Goal: Navigation & Orientation: Understand site structure

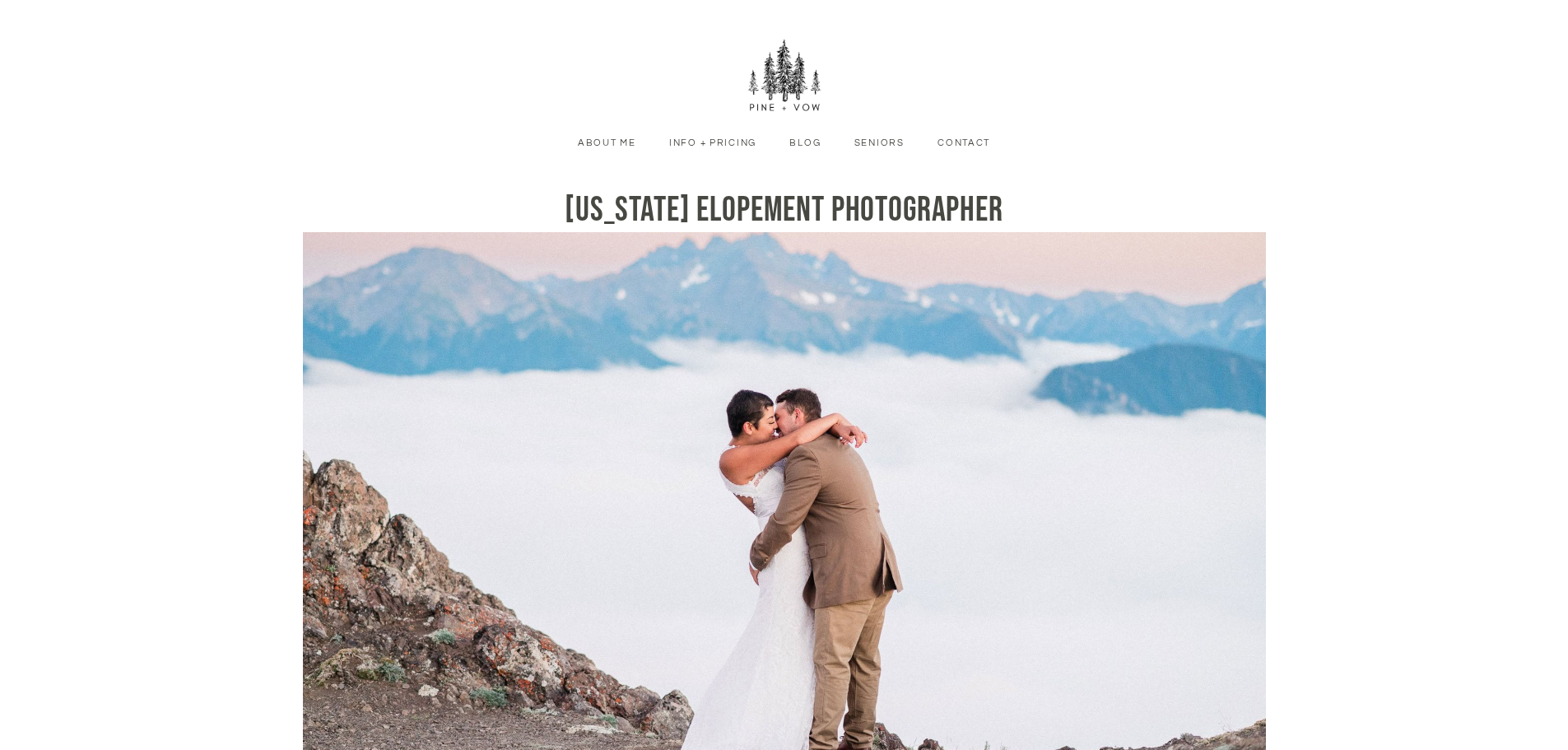
click at [698, 142] on link "Info + Pricing" at bounding box center [712, 143] width 112 height 14
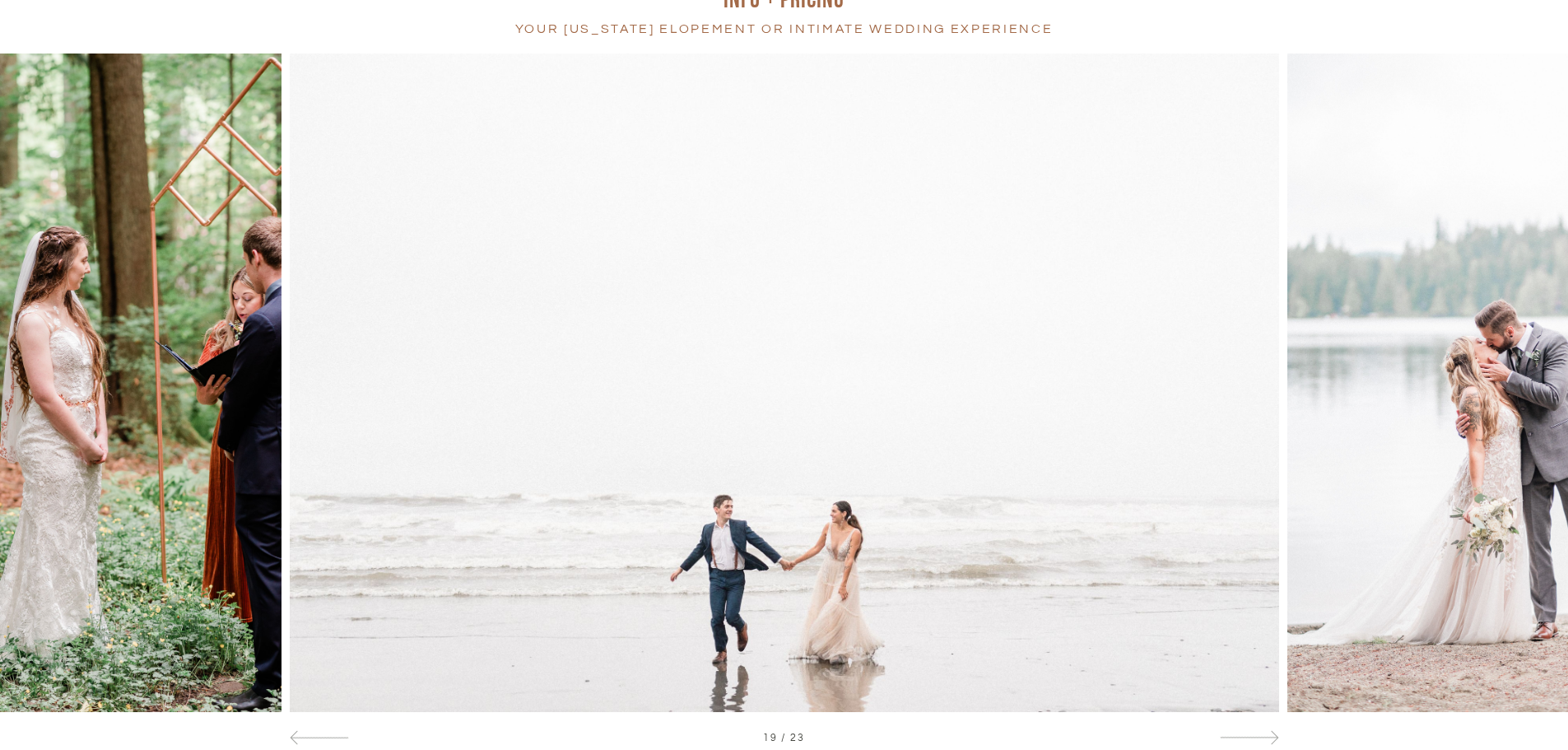
scroll to position [329, 0]
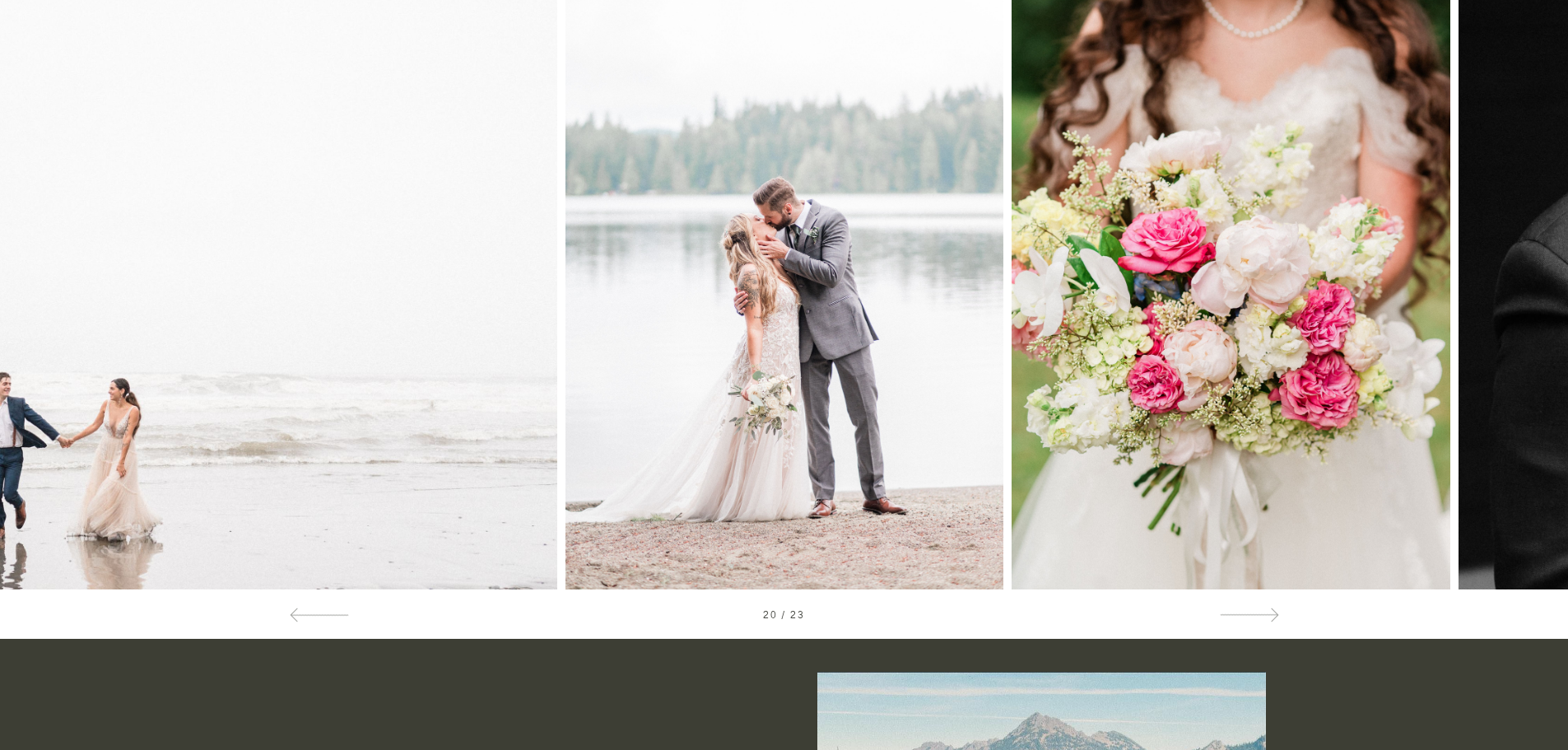
click at [1295, 334] on div at bounding box center [1411, 260] width 314 height 659
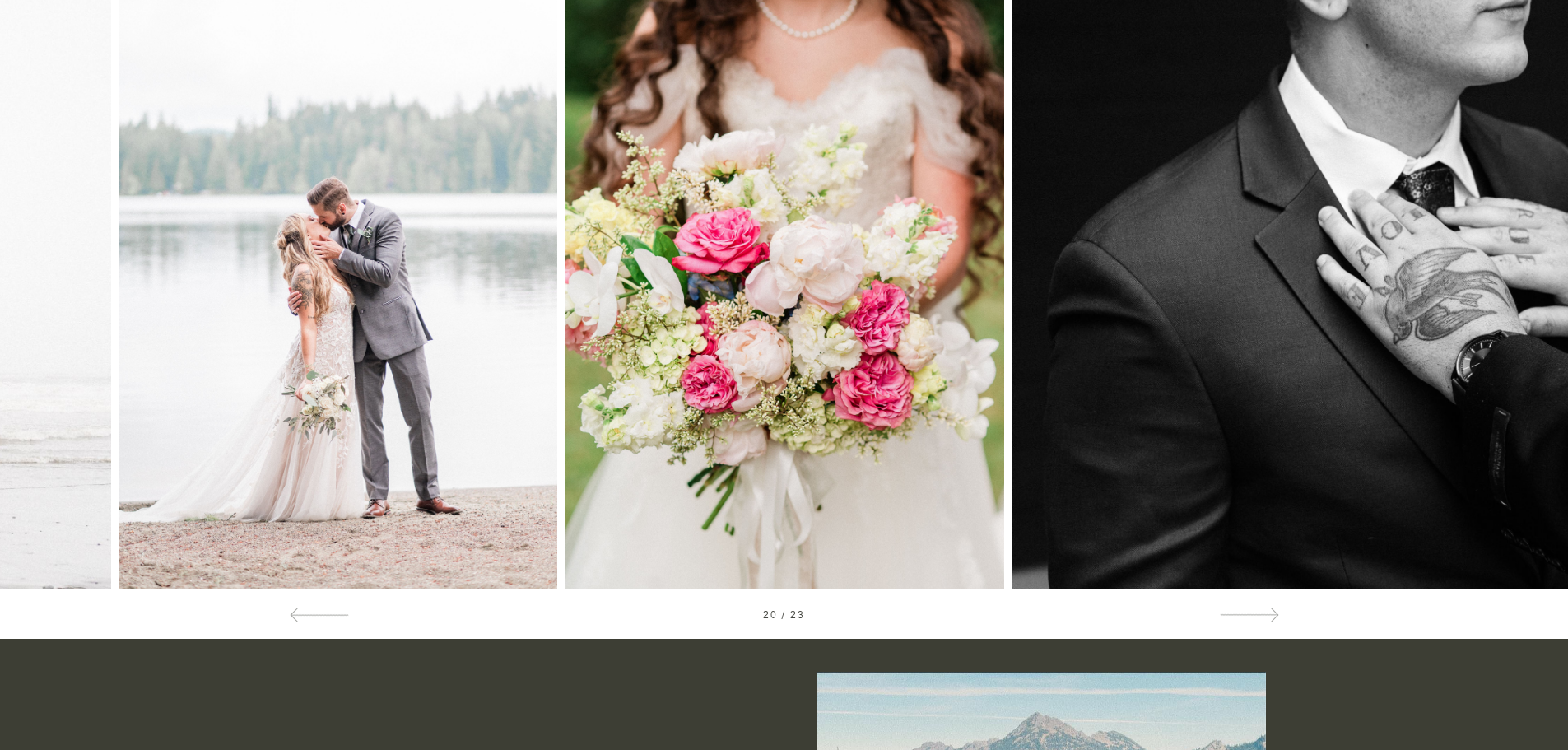
click at [1215, 353] on img at bounding box center [1508, 260] width 991 height 659
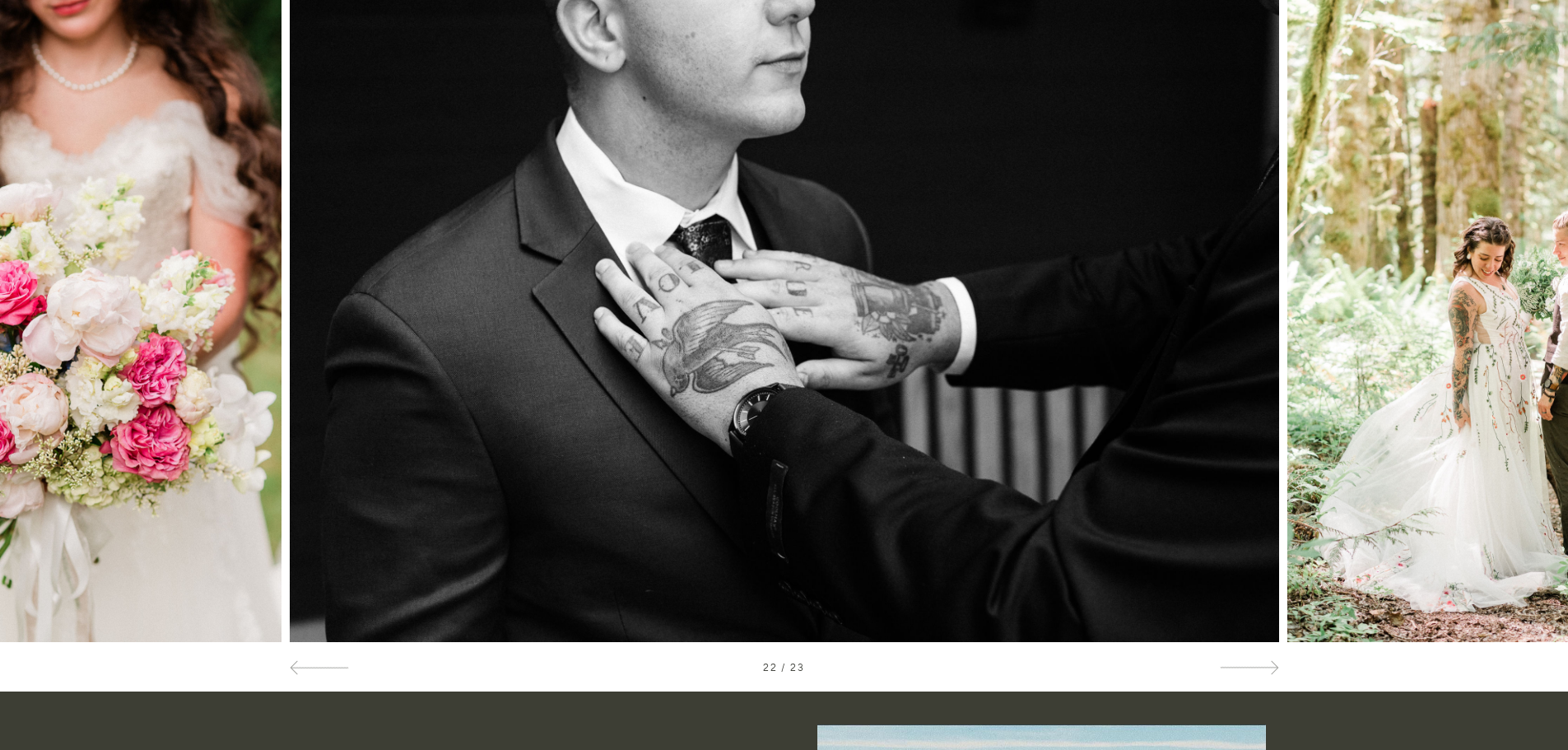
scroll to position [247, 0]
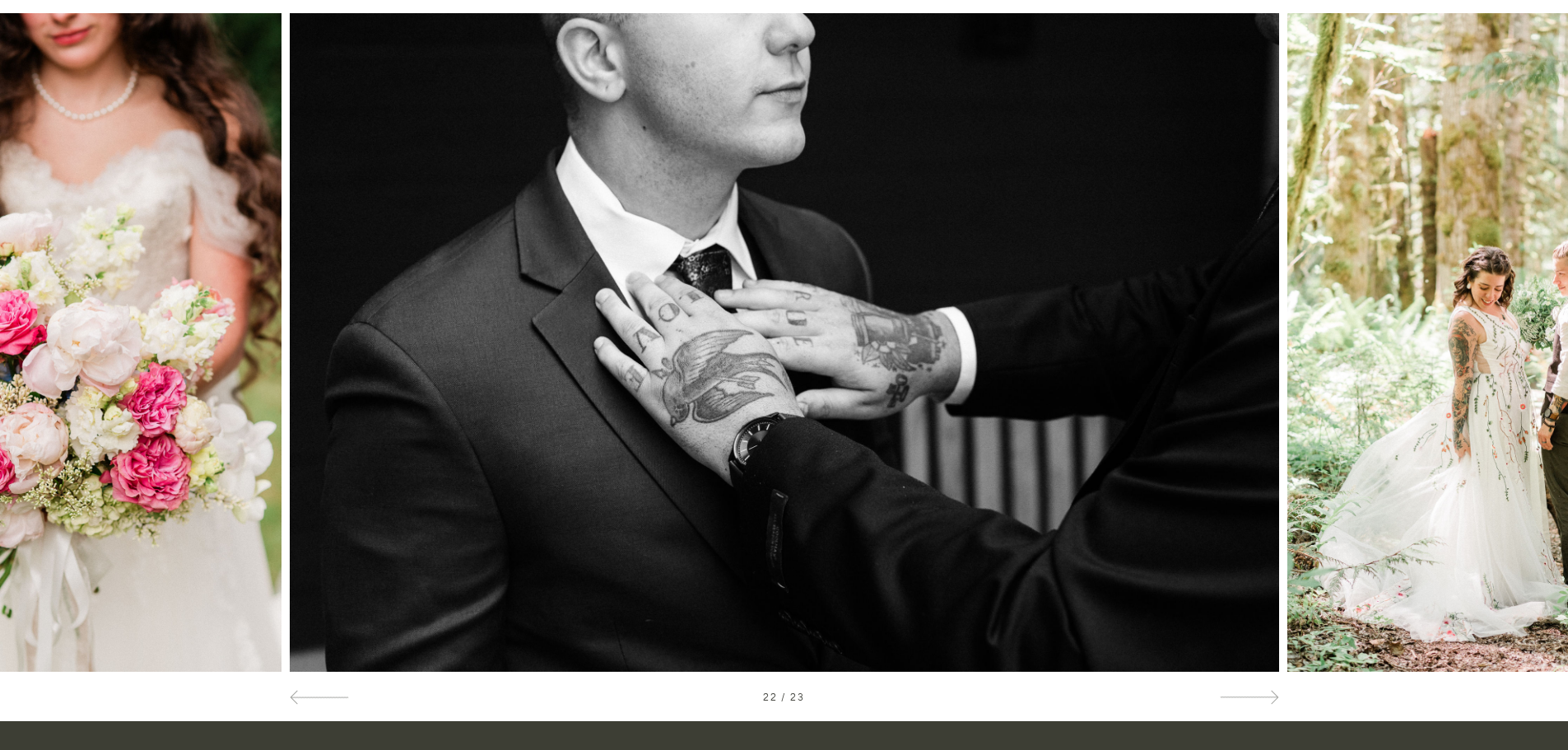
click at [1354, 363] on div at bounding box center [1411, 342] width 314 height 659
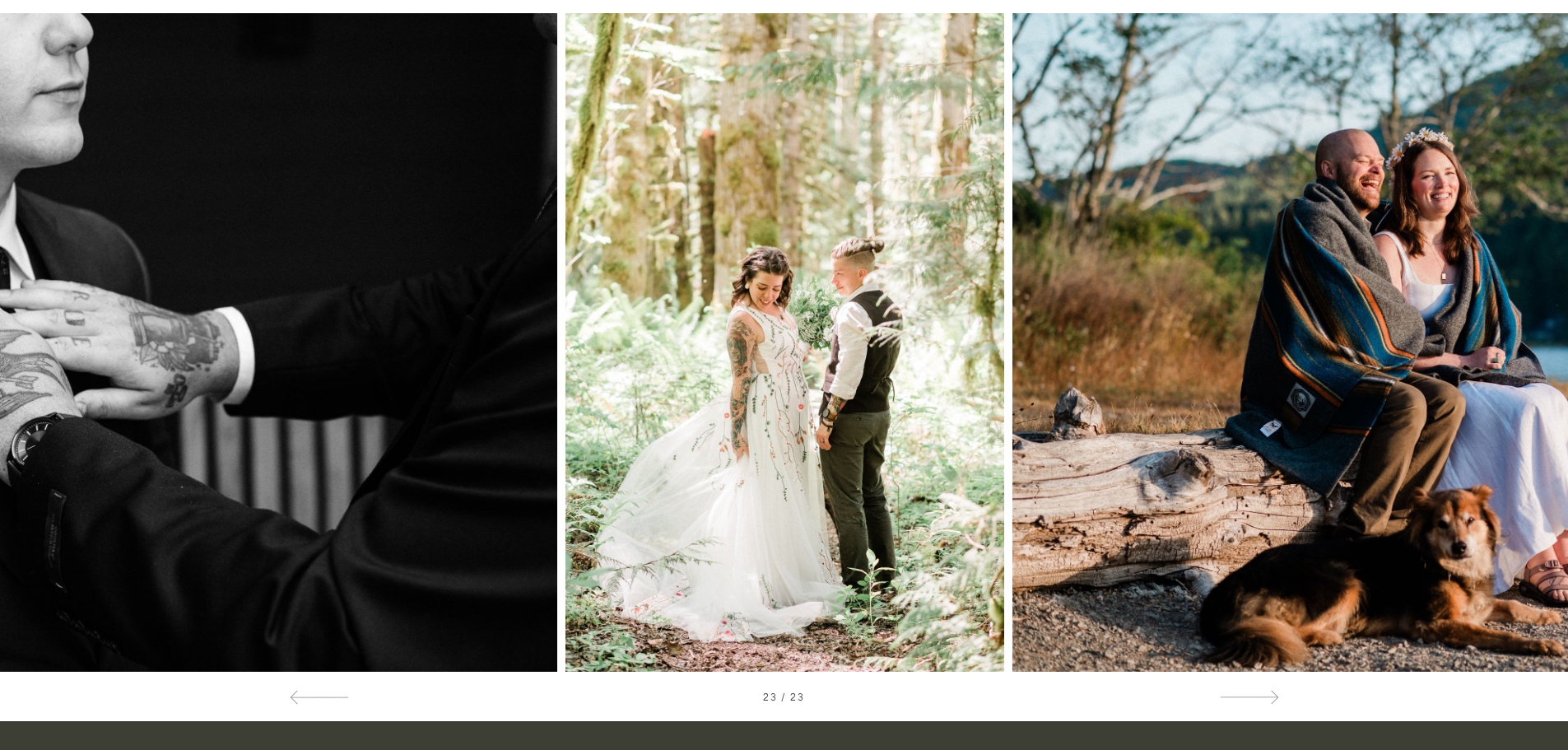
click at [1275, 365] on div at bounding box center [1411, 342] width 314 height 659
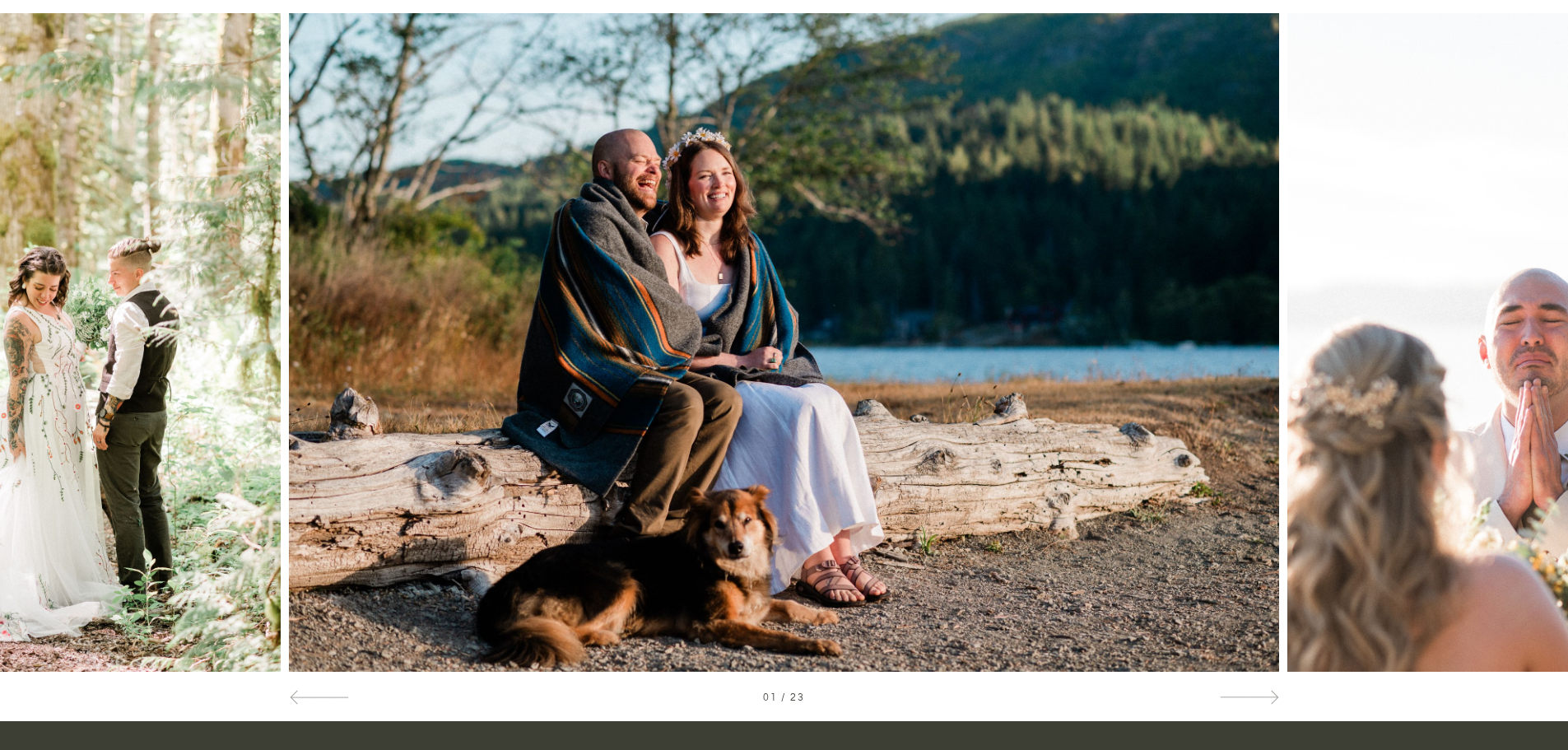
click at [1343, 353] on div at bounding box center [1411, 342] width 314 height 659
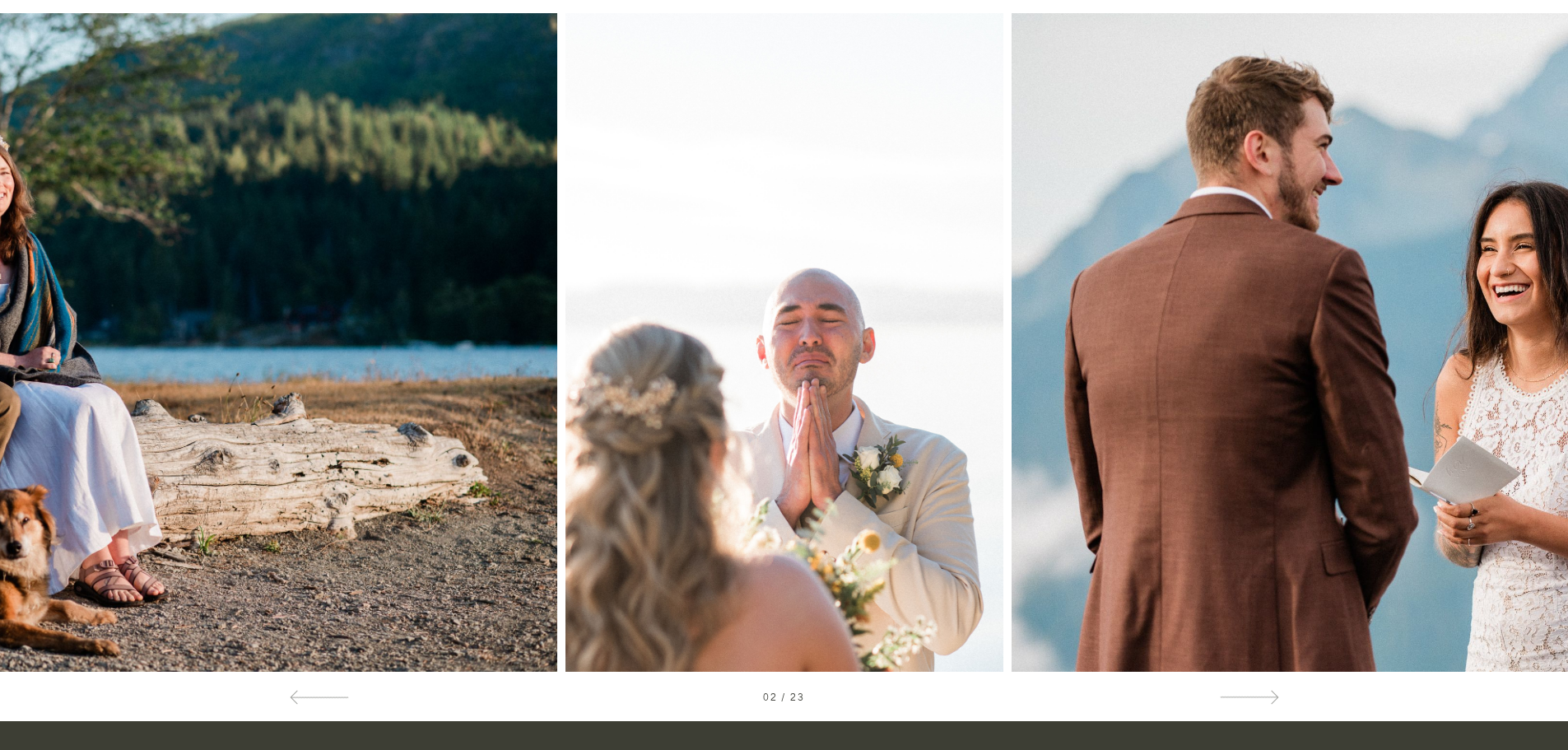
click at [1335, 354] on div at bounding box center [1411, 342] width 314 height 659
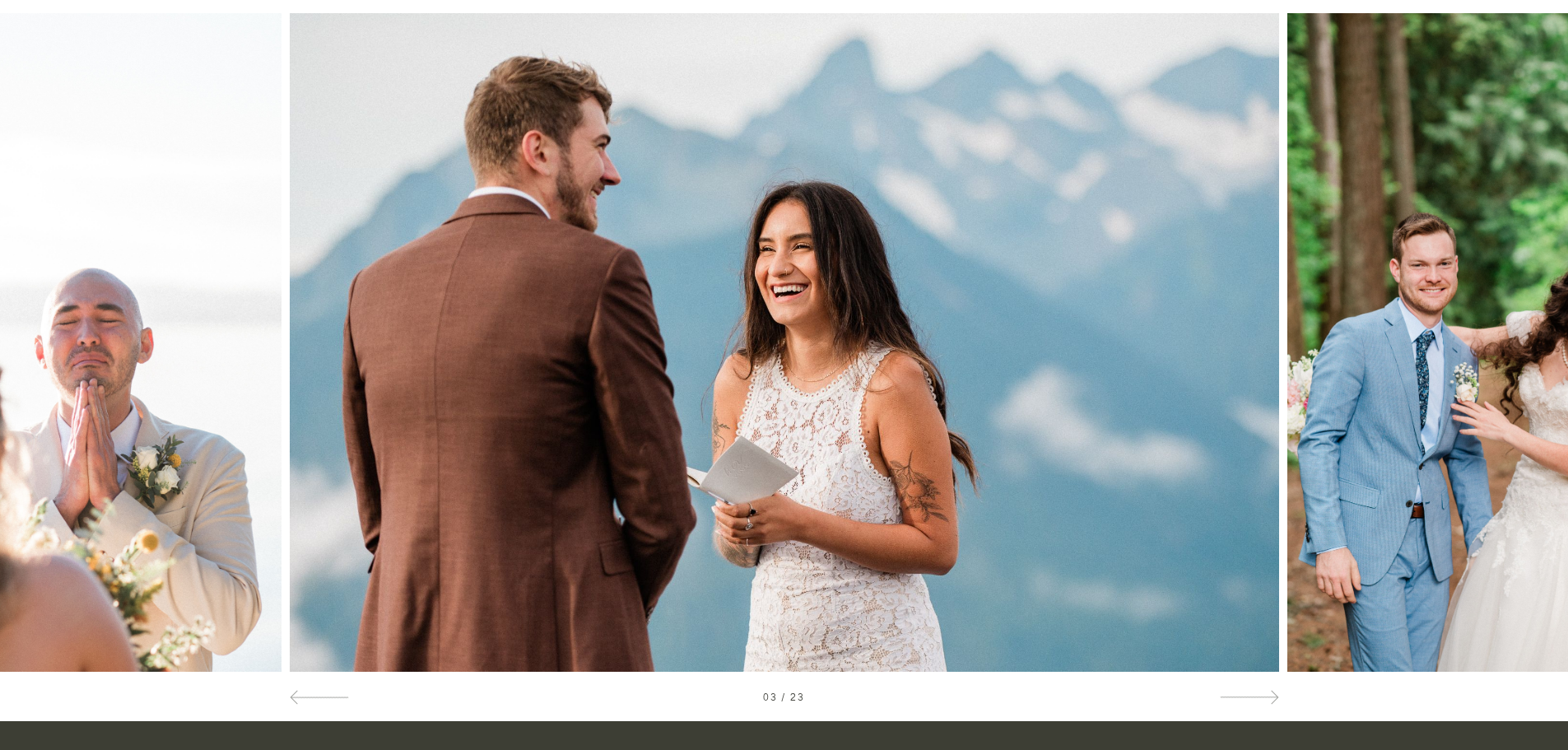
click at [1338, 367] on div at bounding box center [1411, 342] width 314 height 659
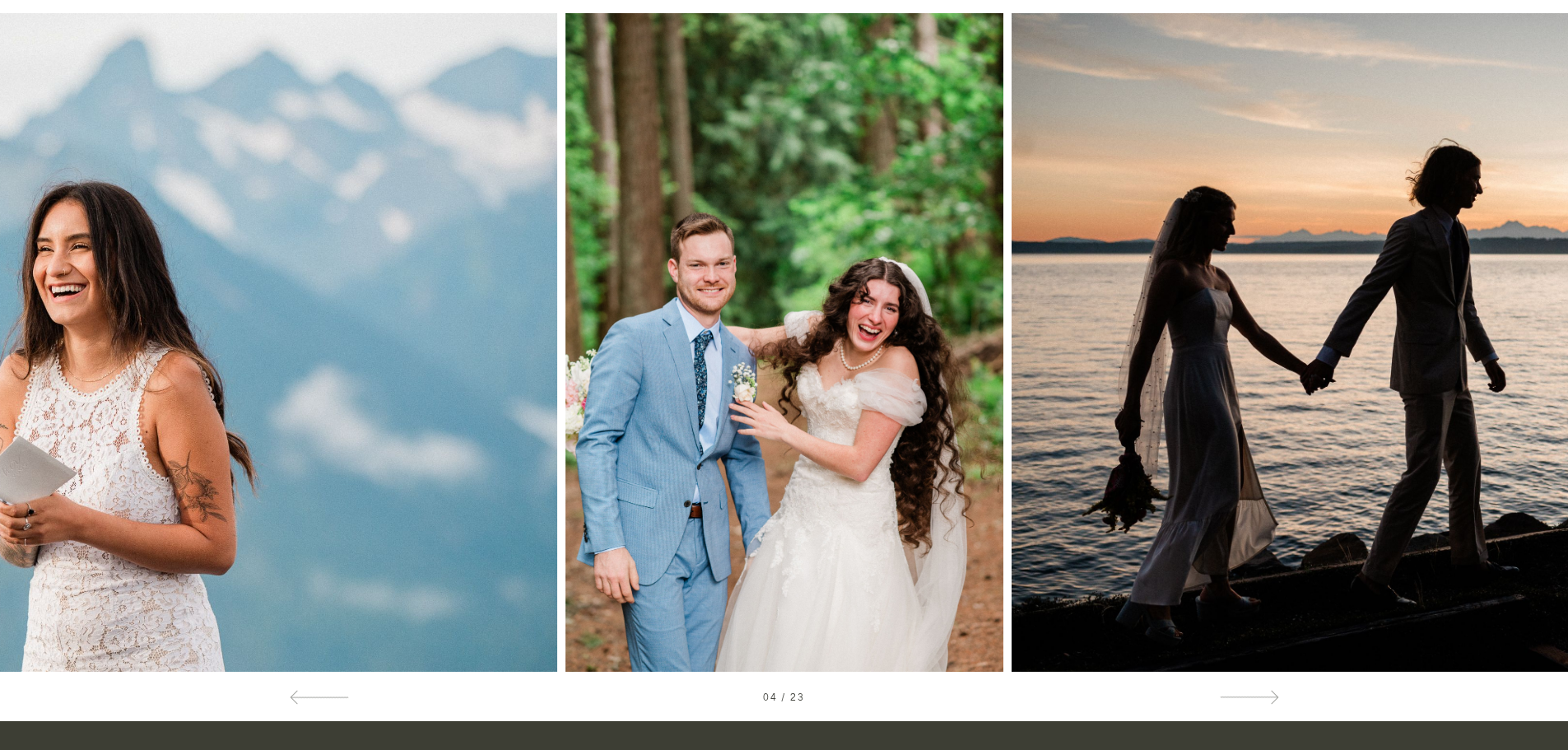
click at [1160, 370] on img at bounding box center [1507, 342] width 991 height 659
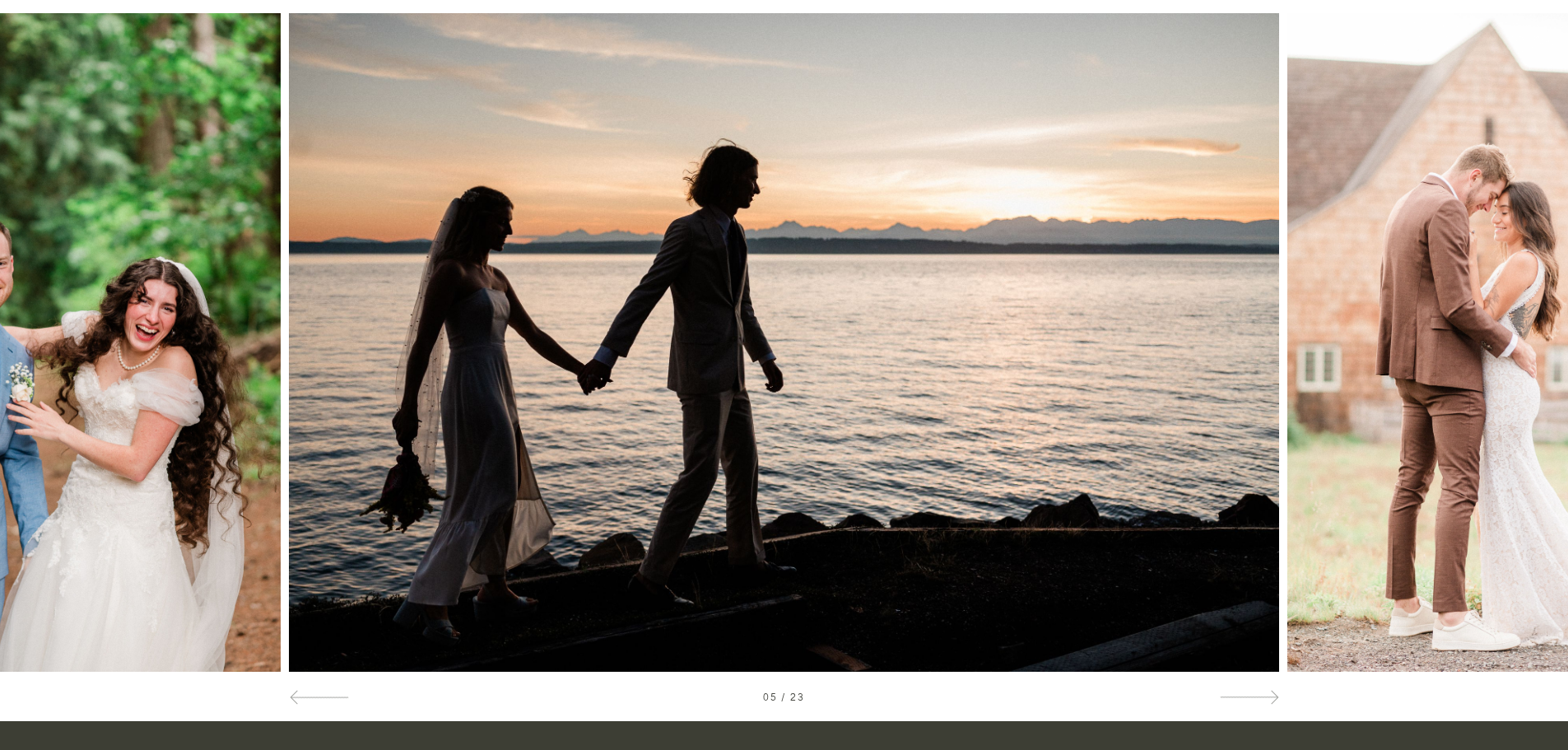
click at [1372, 383] on div at bounding box center [1411, 342] width 314 height 659
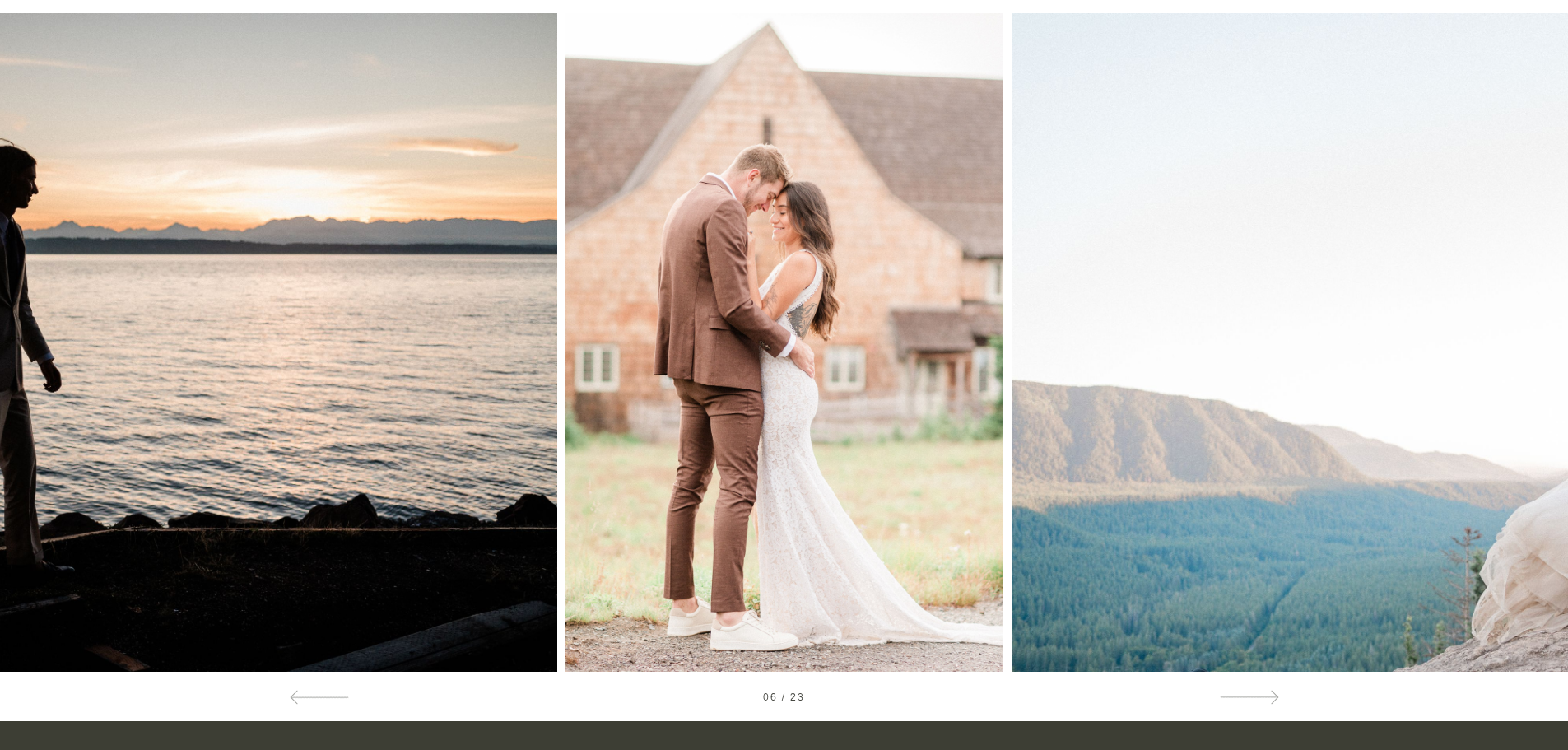
click at [1151, 364] on img at bounding box center [1505, 342] width 988 height 659
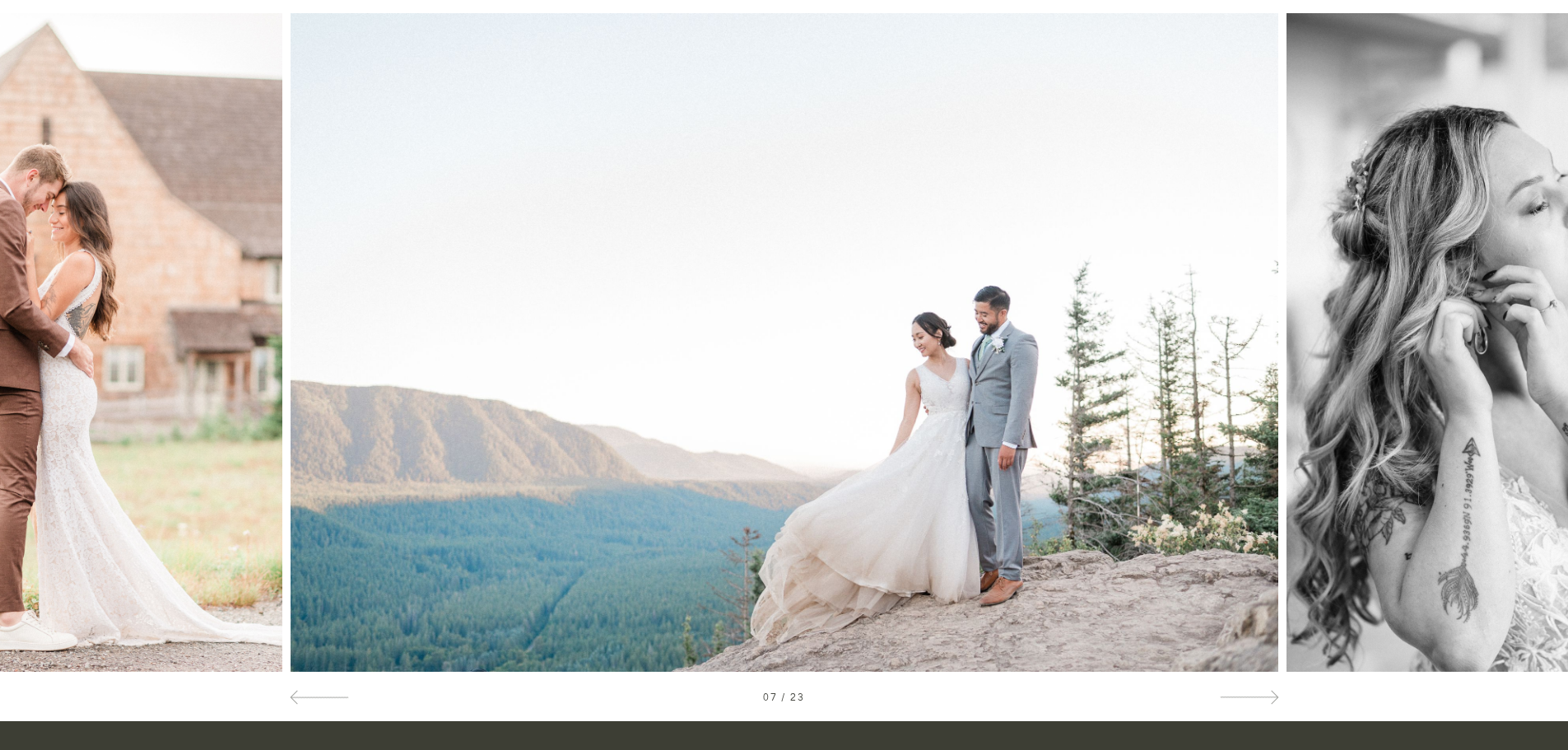
click at [1403, 376] on div at bounding box center [1411, 342] width 314 height 659
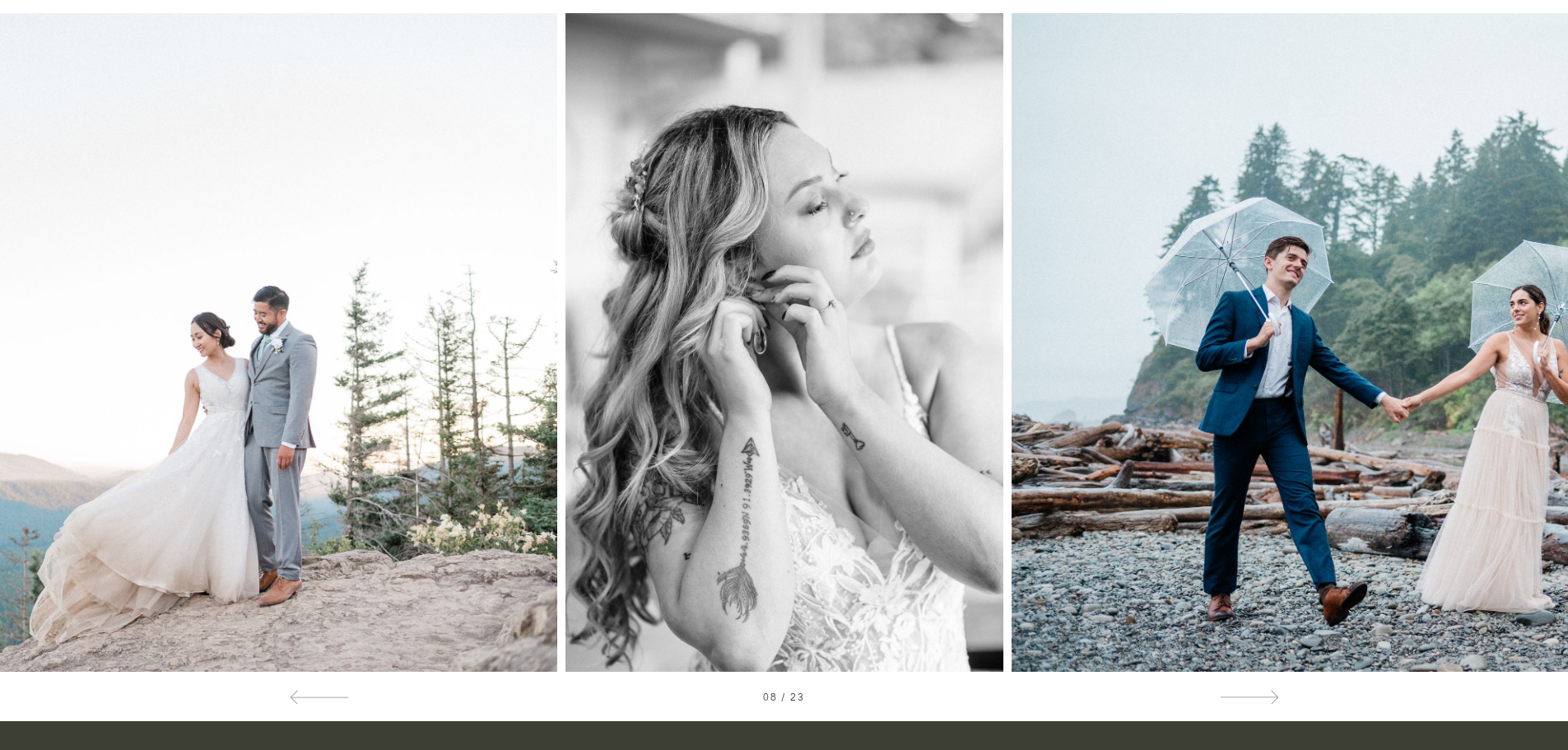
click at [1340, 370] on div at bounding box center [1411, 342] width 314 height 659
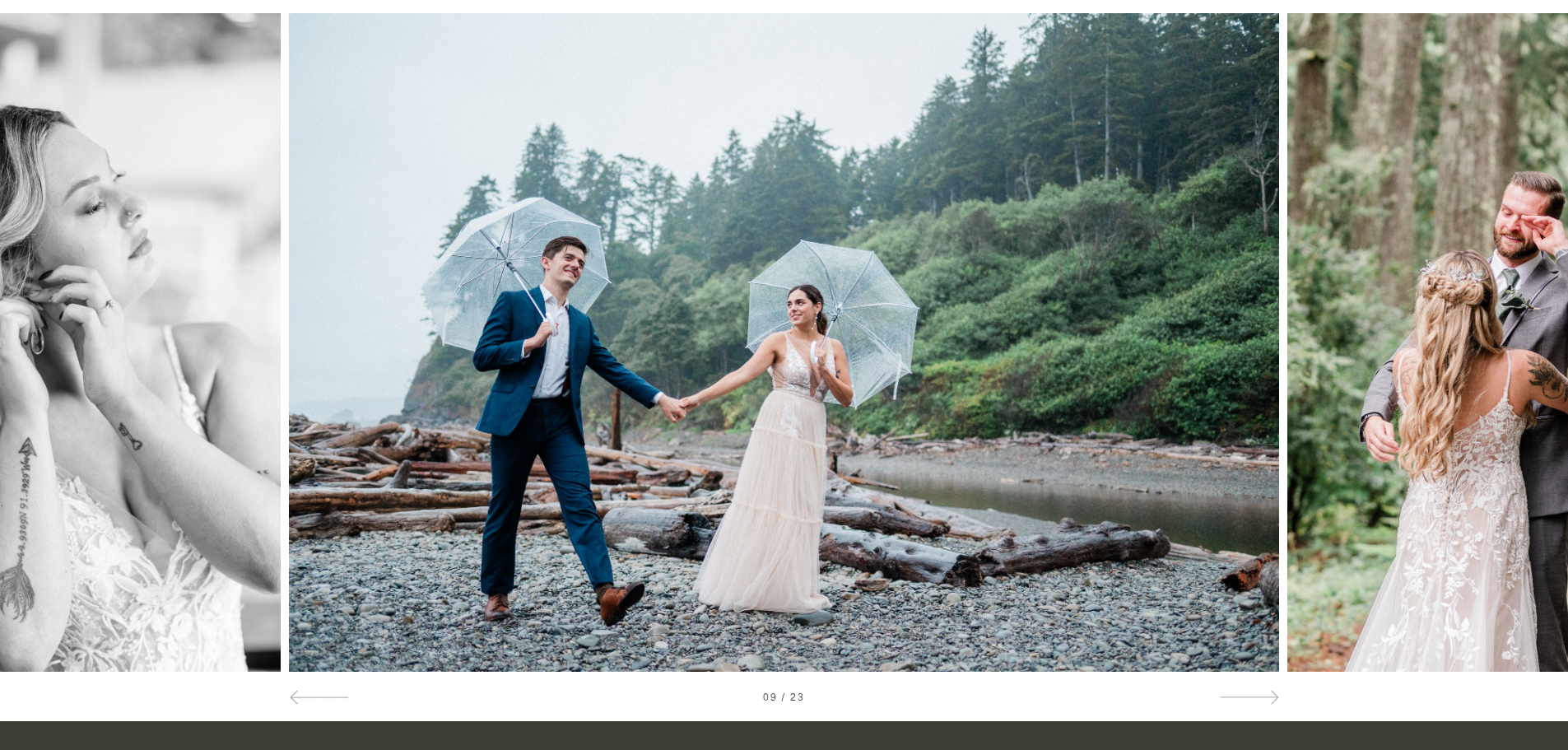
click at [1348, 341] on div at bounding box center [1411, 342] width 314 height 659
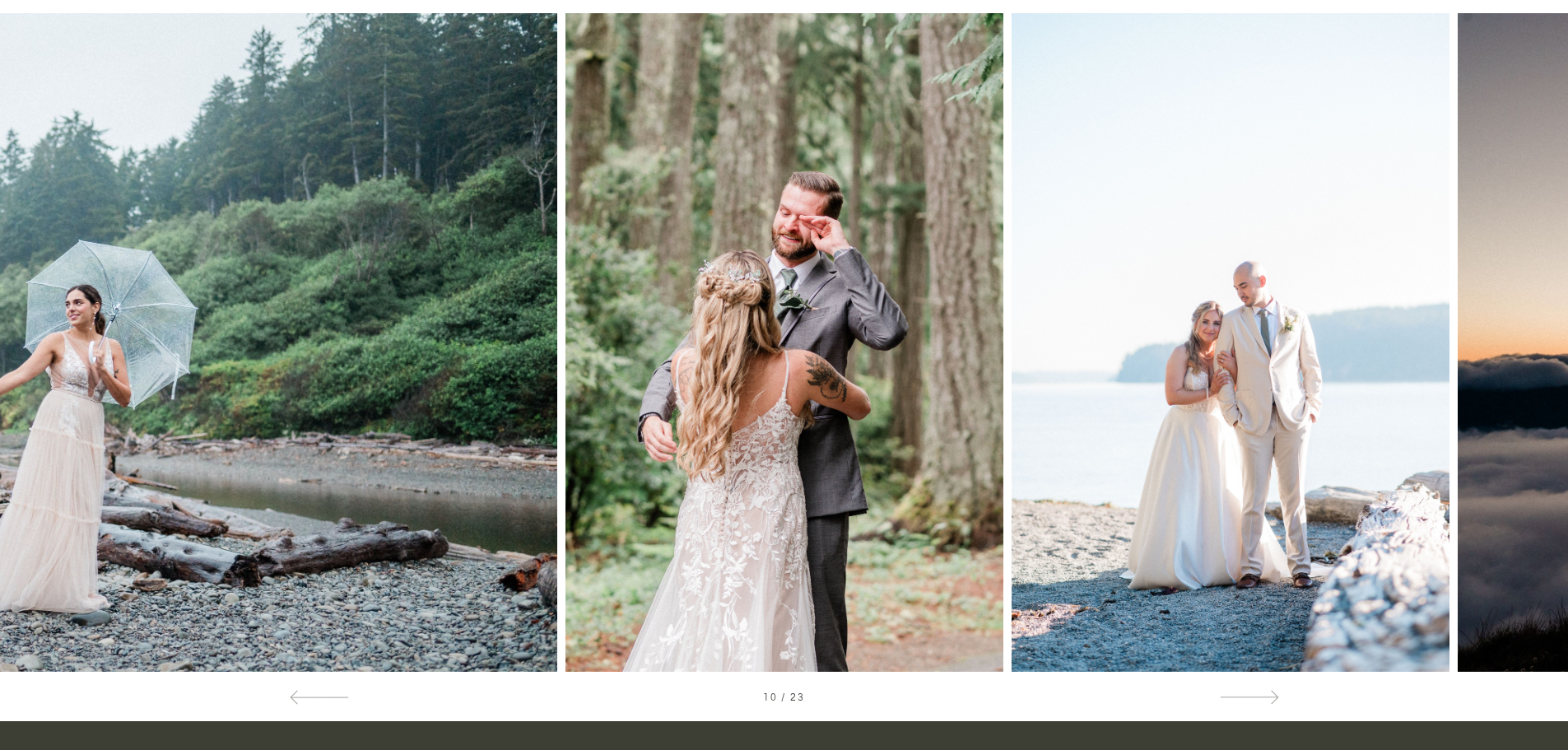
click at [1256, 367] on div at bounding box center [1411, 342] width 314 height 659
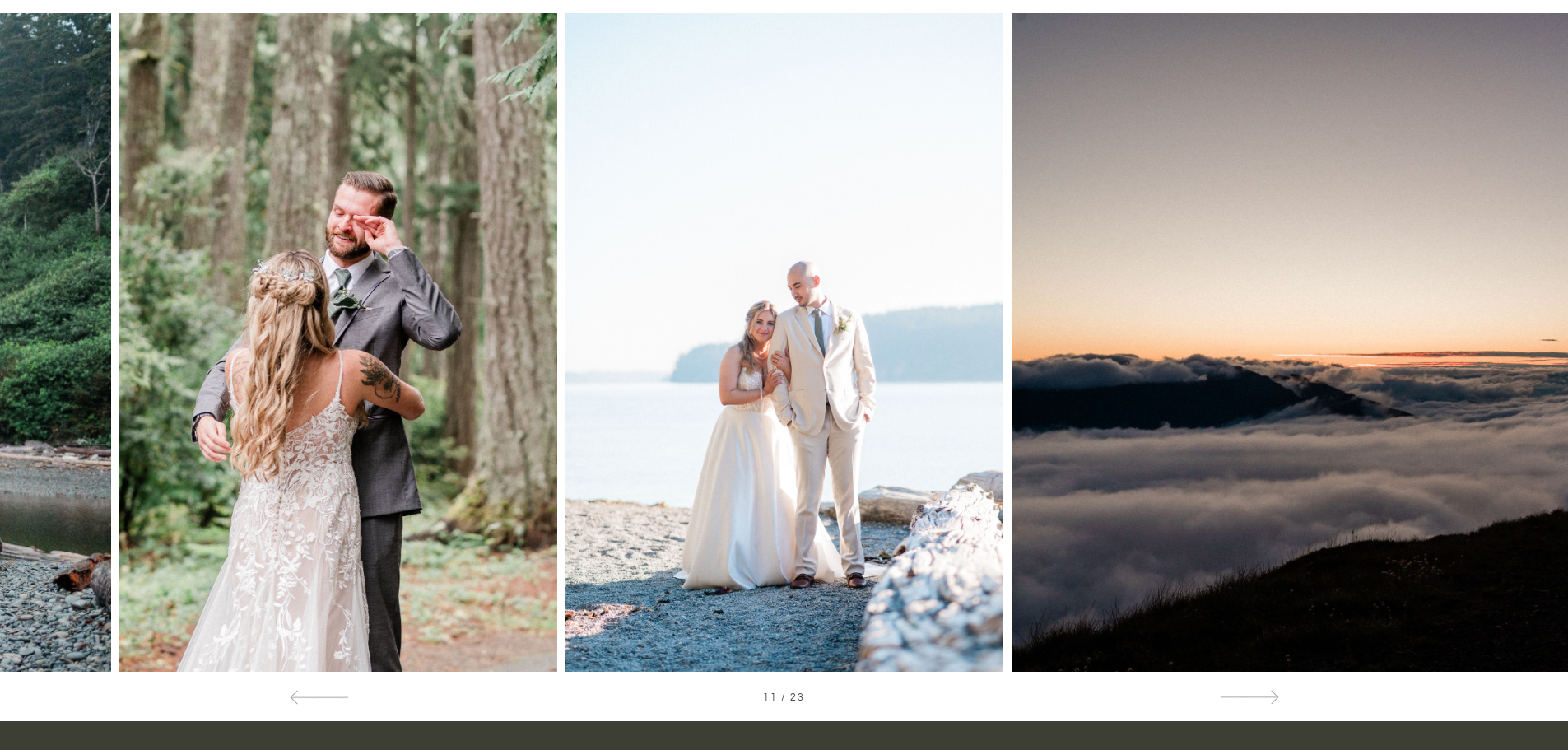
click at [1216, 367] on img at bounding box center [1507, 342] width 991 height 659
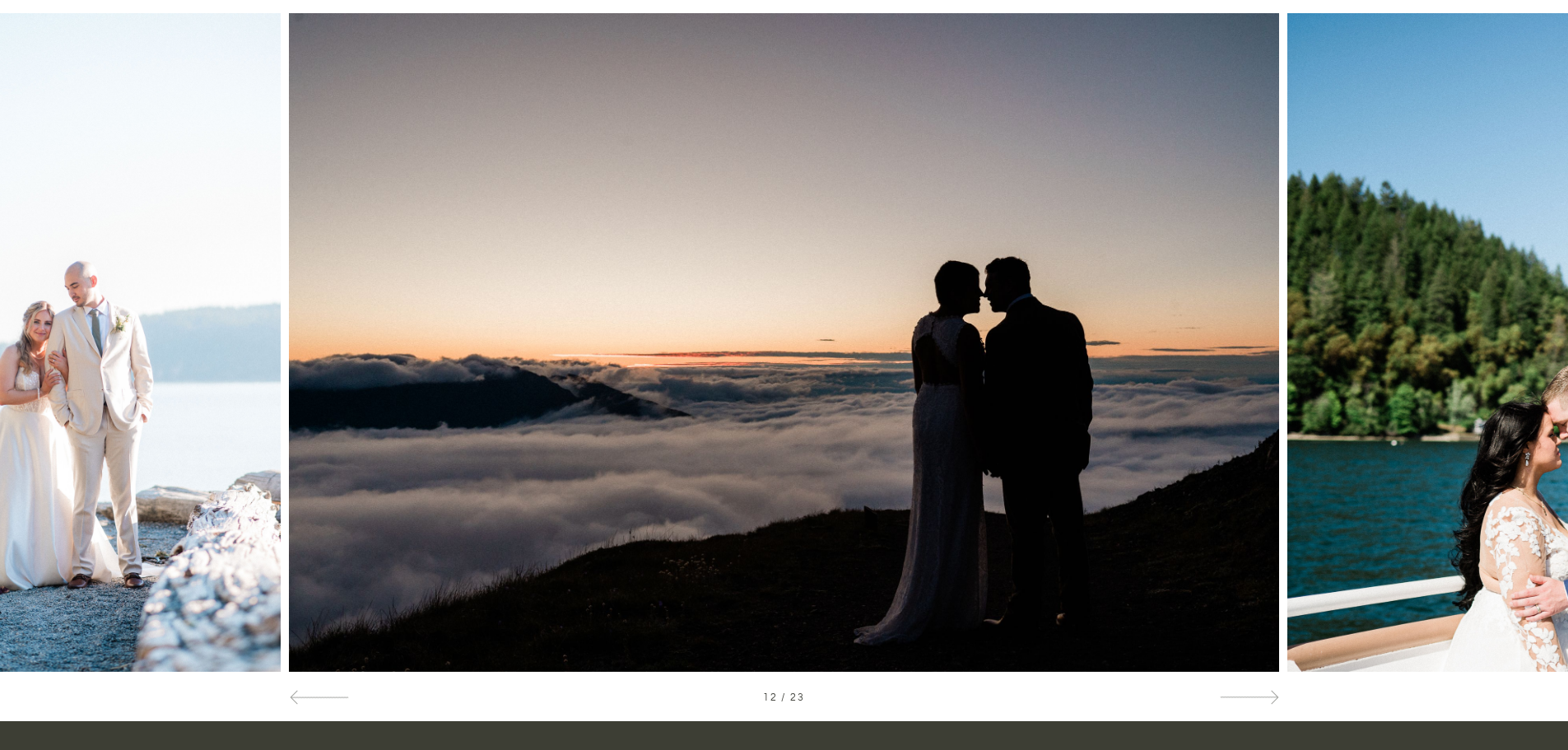
click at [1413, 365] on div at bounding box center [1411, 342] width 314 height 659
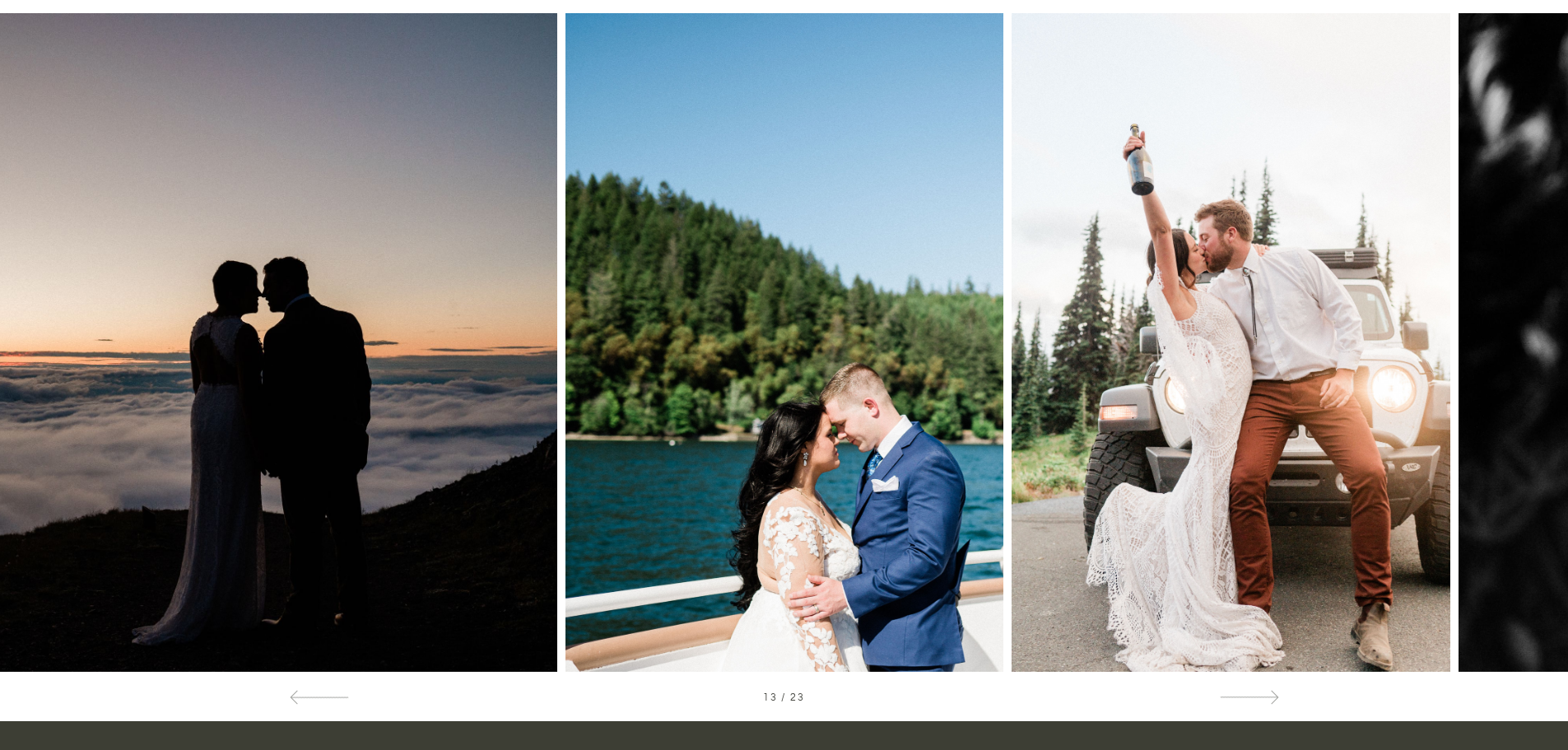
click at [1230, 384] on img at bounding box center [1230, 342] width 438 height 659
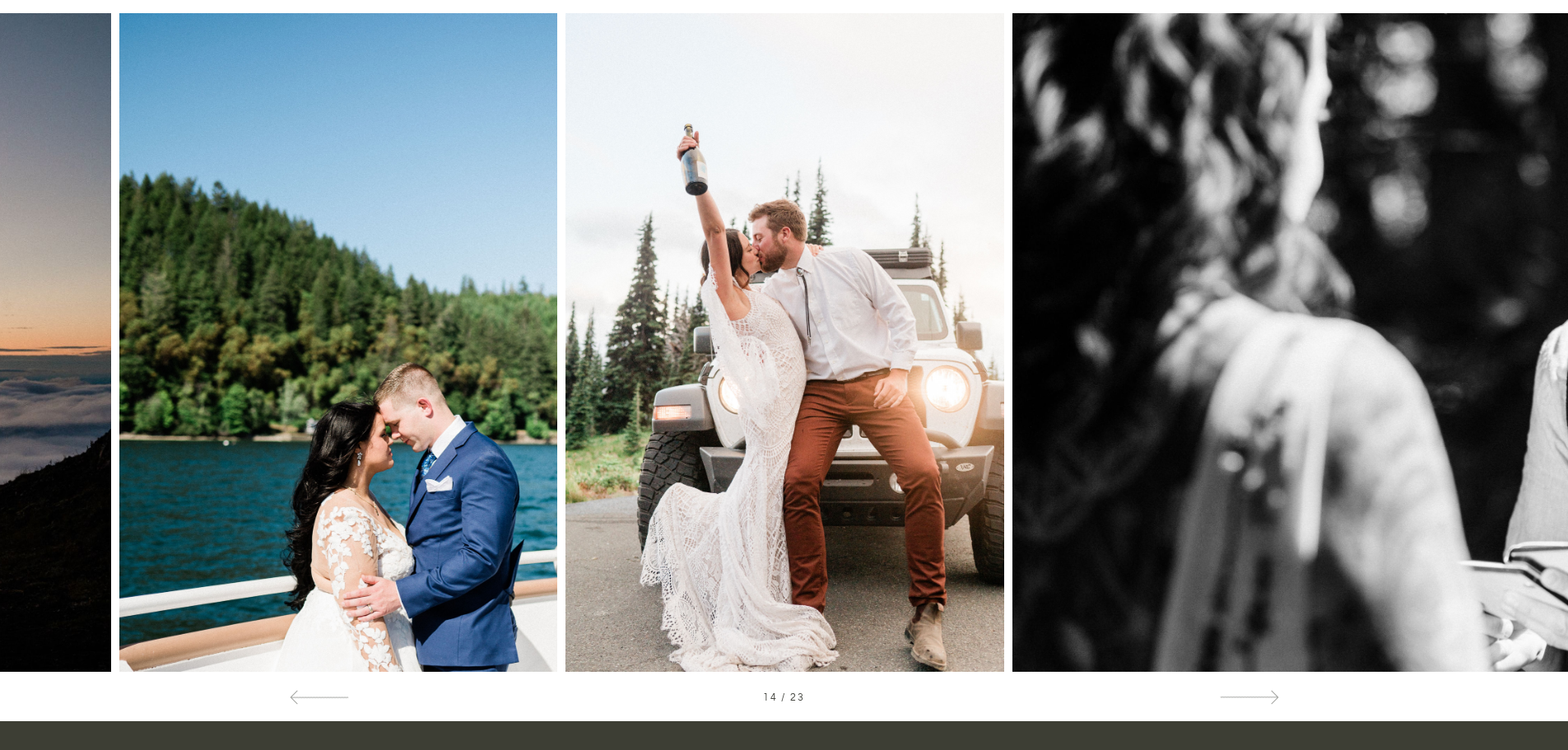
click at [1320, 323] on div at bounding box center [1411, 342] width 314 height 659
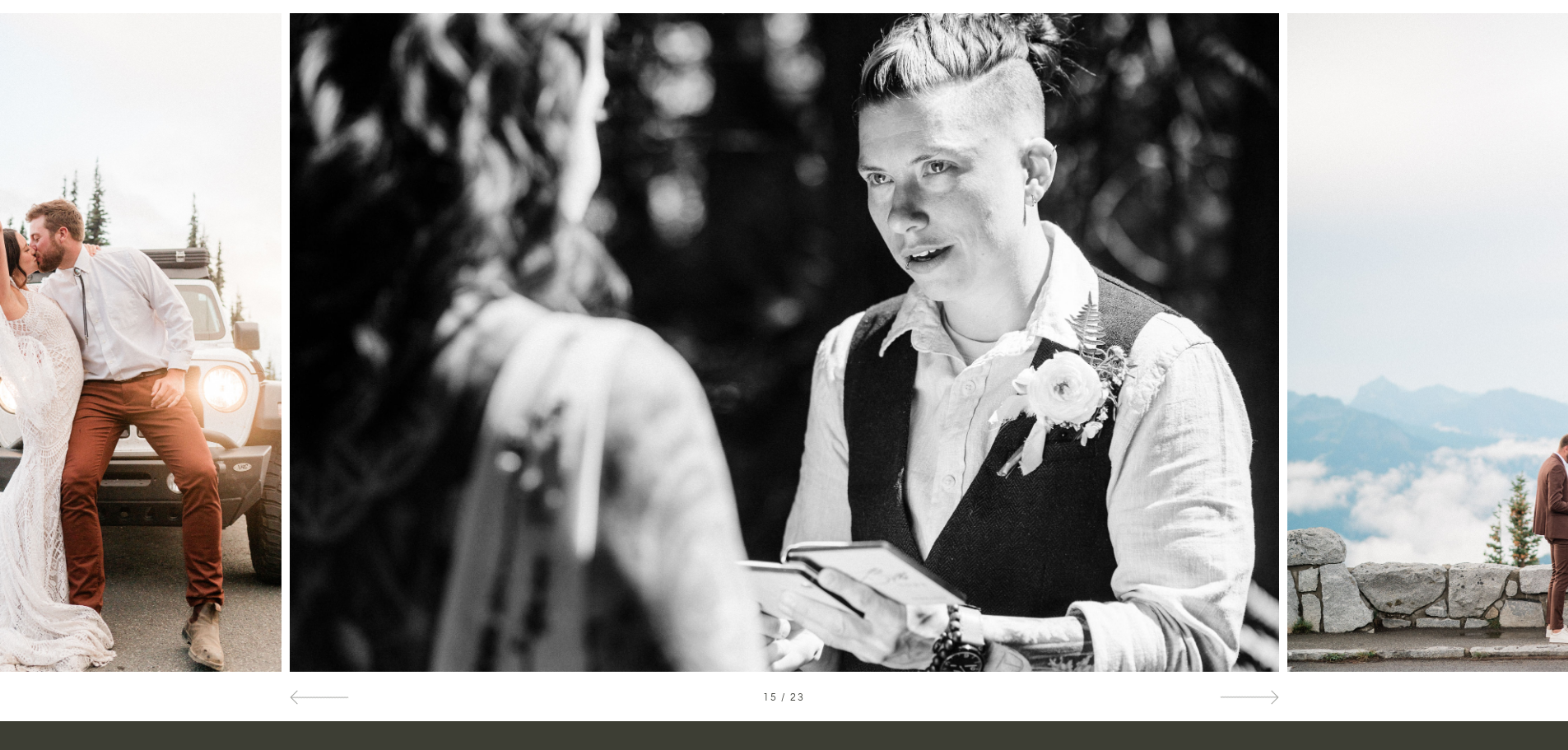
click at [1496, 440] on div at bounding box center [1411, 342] width 314 height 659
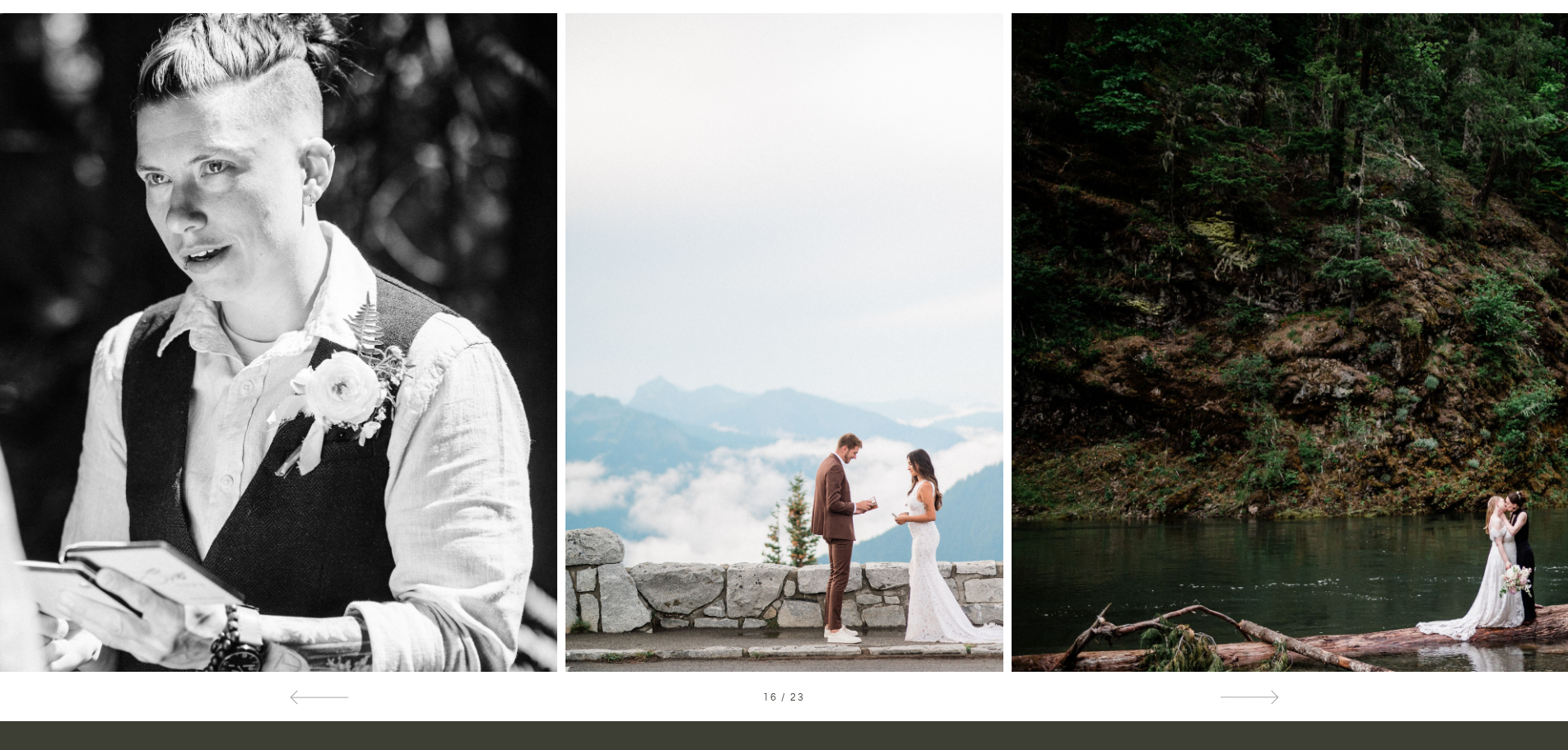
click at [1221, 424] on img at bounding box center [1506, 342] width 990 height 659
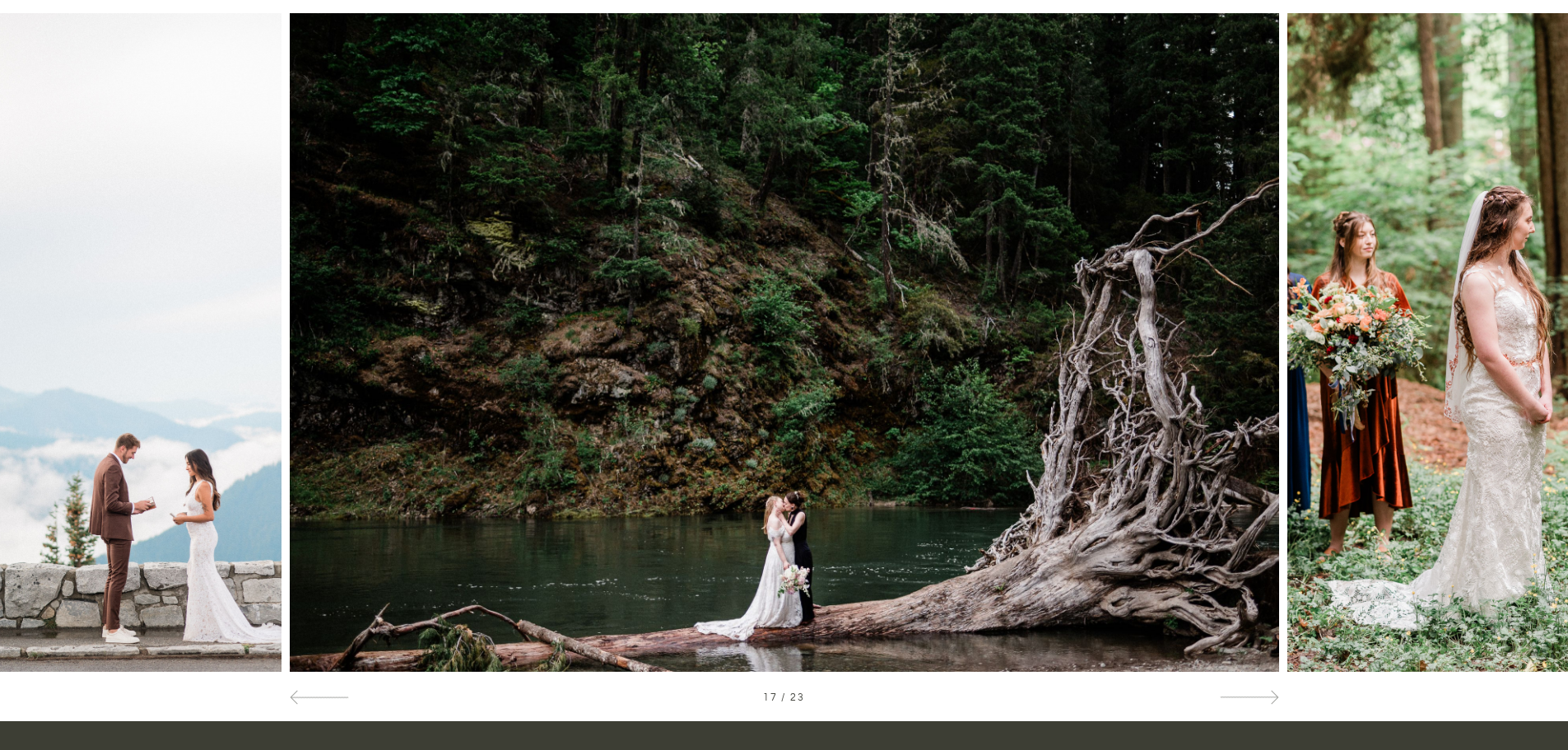
click at [1368, 394] on div at bounding box center [1411, 342] width 314 height 659
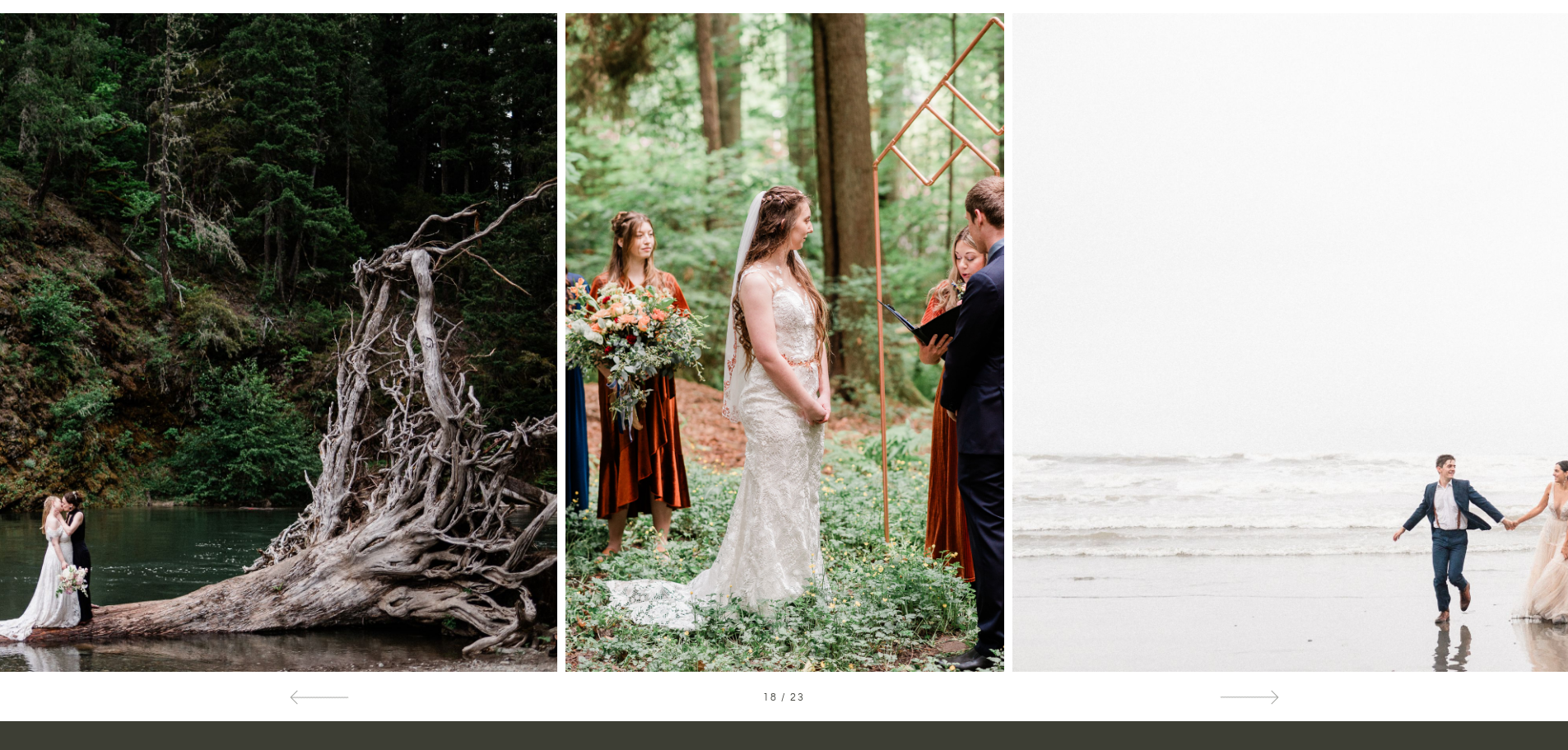
click at [1224, 418] on img at bounding box center [1508, 342] width 991 height 659
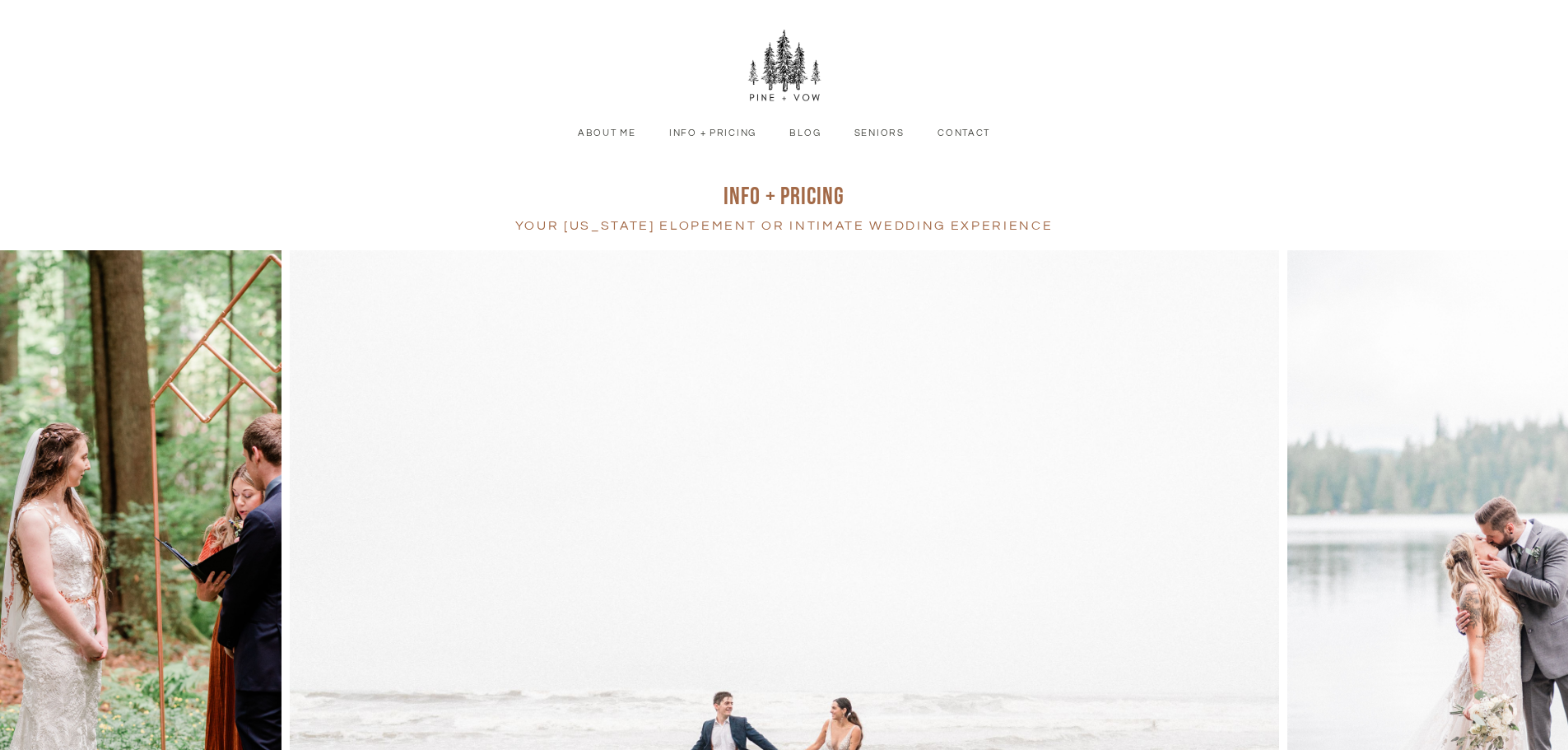
scroll to position [0, 0]
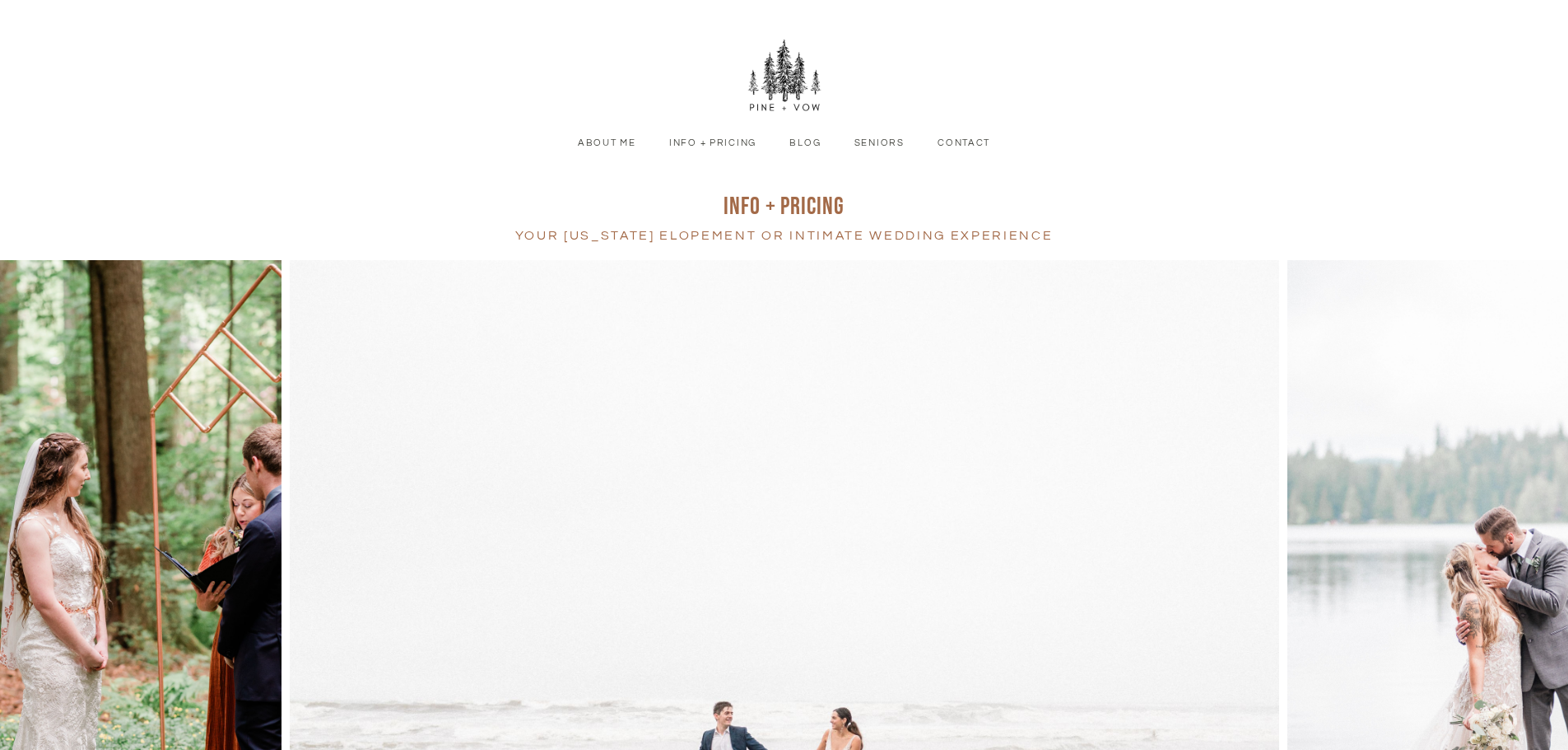
click at [613, 144] on link "About Me" at bounding box center [607, 143] width 83 height 14
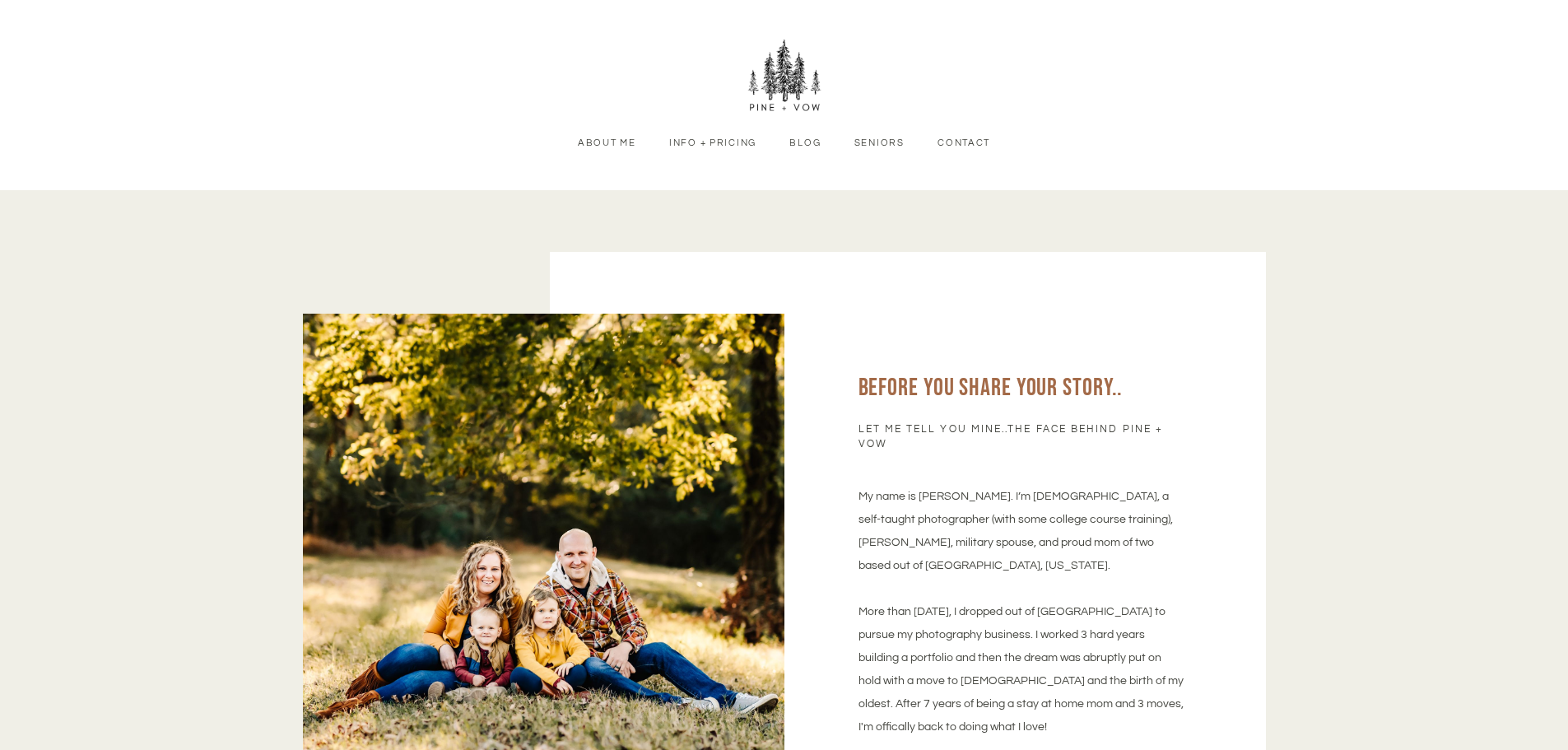
click at [889, 145] on link "Seniors" at bounding box center [879, 143] width 75 height 14
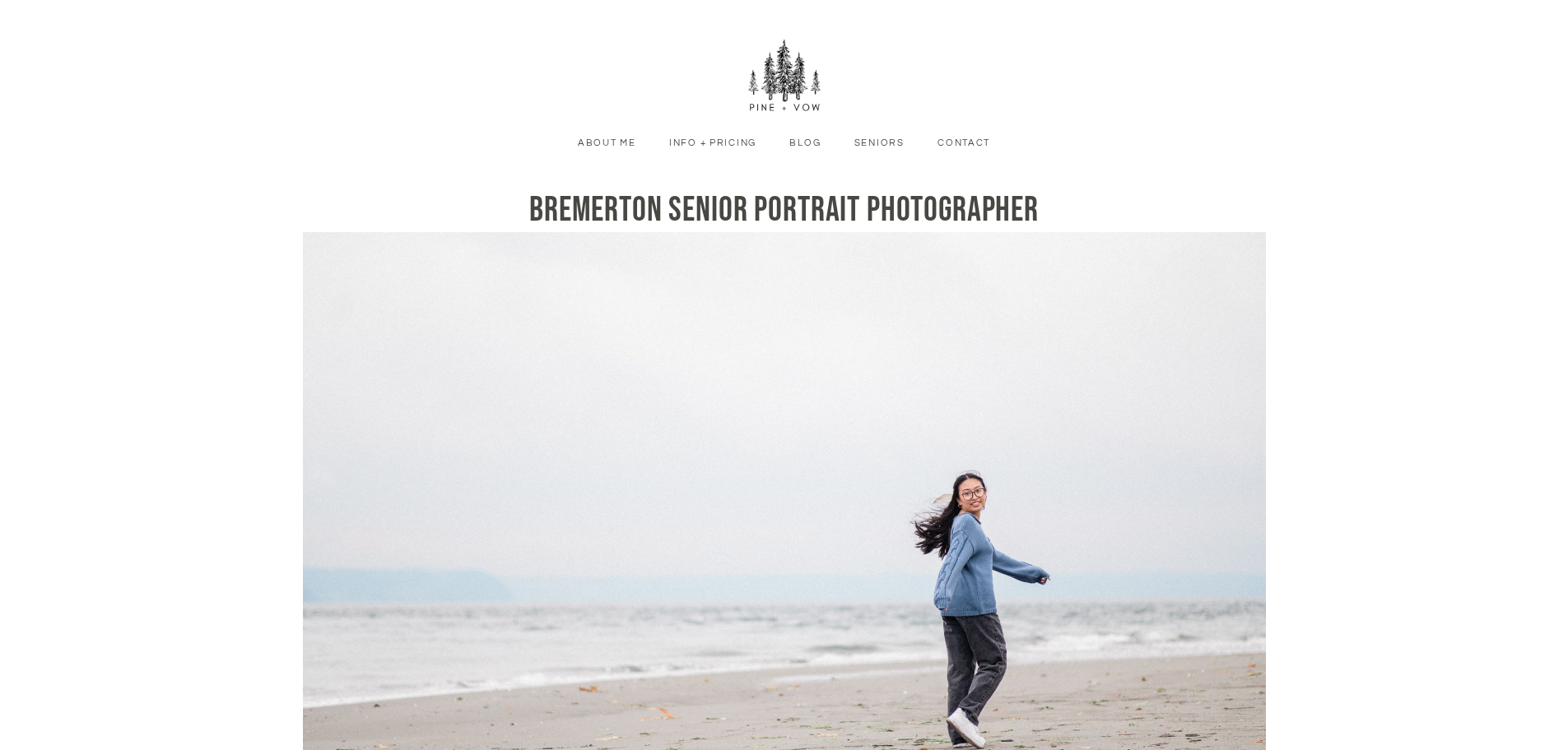
click at [963, 143] on link "Contact" at bounding box center [964, 143] width 77 height 14
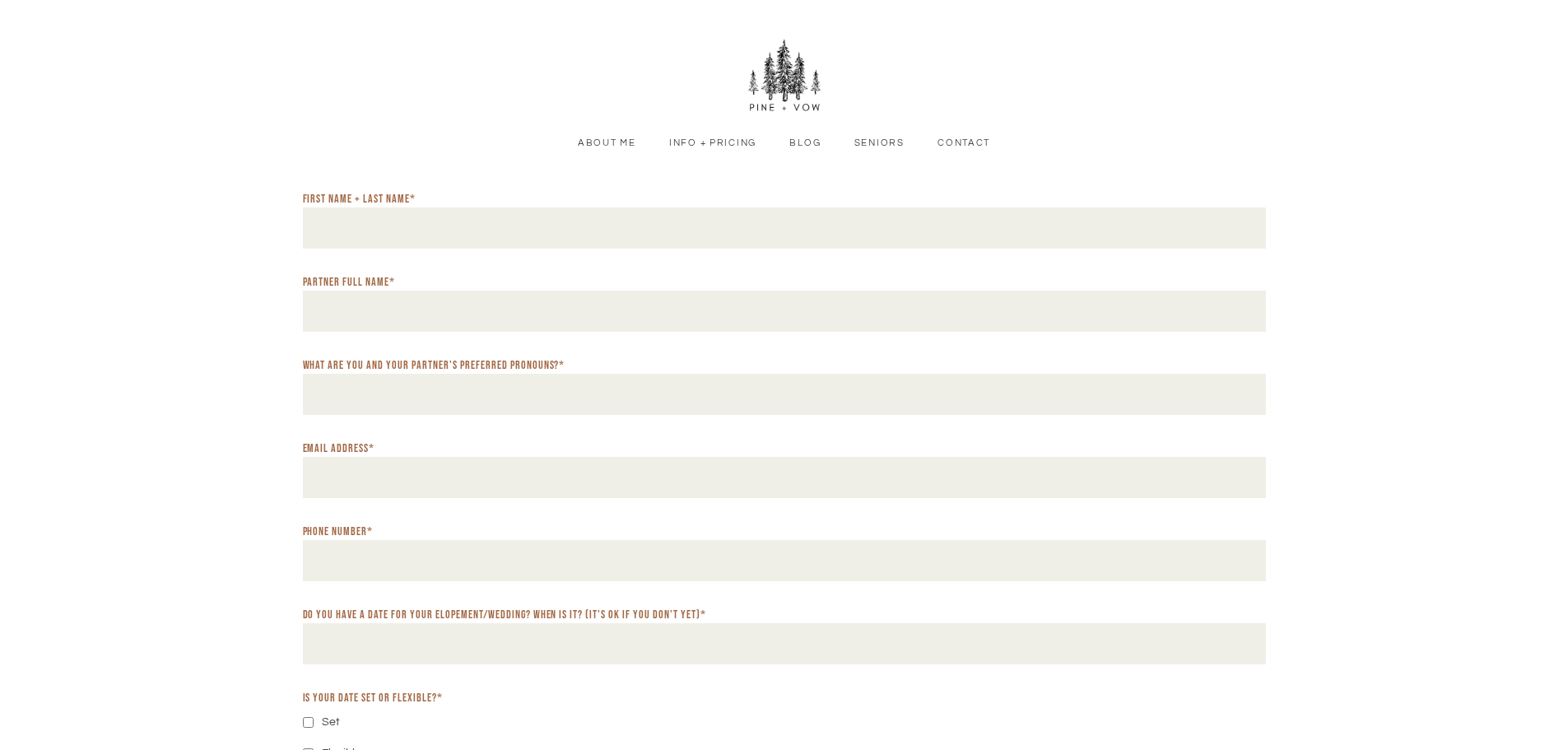
click at [705, 143] on link "Info + Pricing" at bounding box center [712, 143] width 112 height 14
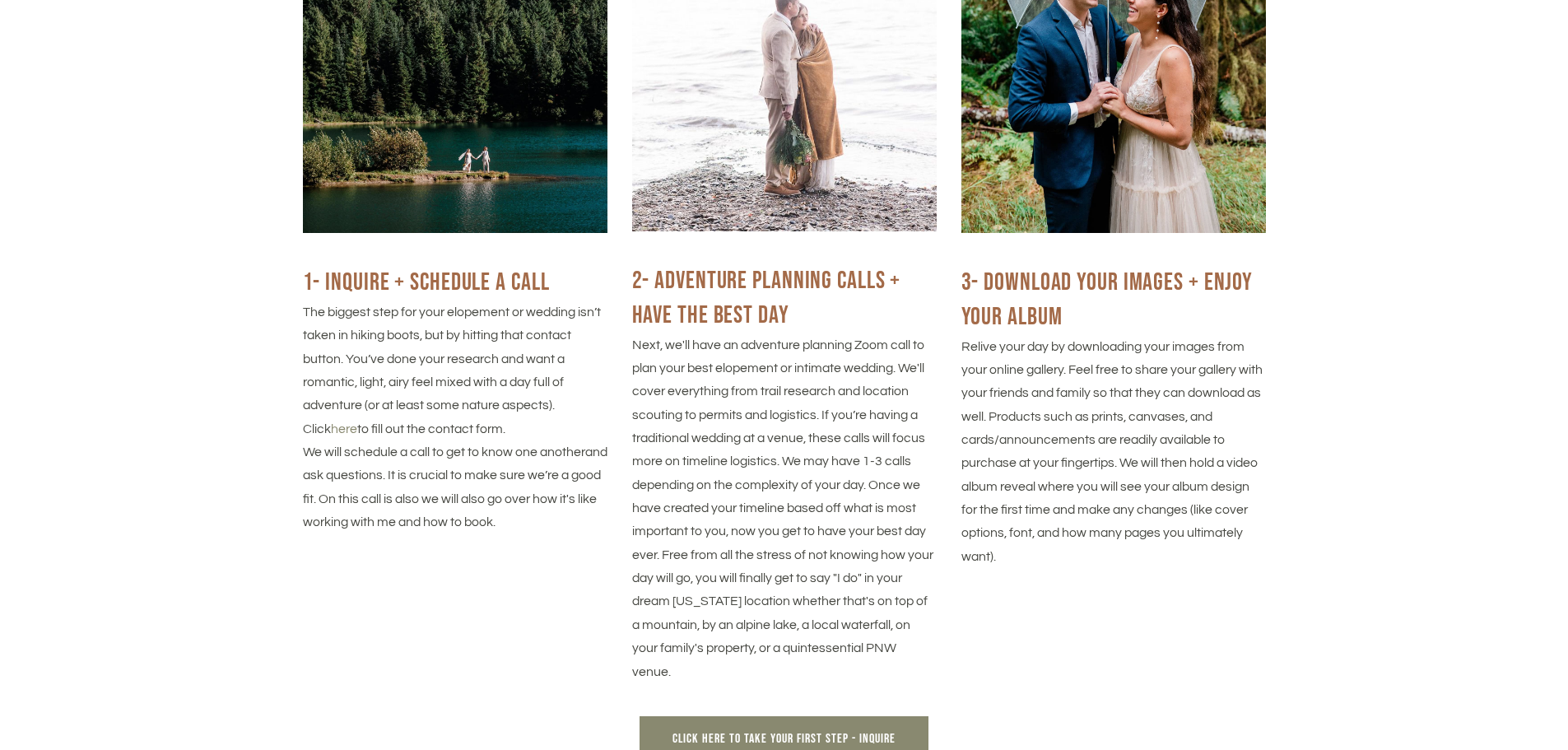
scroll to position [2636, 0]
